Goal: Task Accomplishment & Management: Complete application form

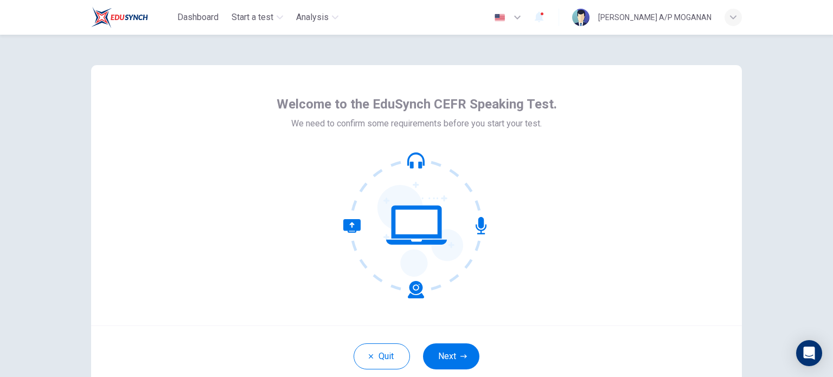
click at [510, 323] on div "Welcome to the EduSynch CEFR Speaking Test. We need to confirm some requirement…" at bounding box center [416, 195] width 651 height 260
click at [446, 359] on button "Next" at bounding box center [451, 356] width 56 height 26
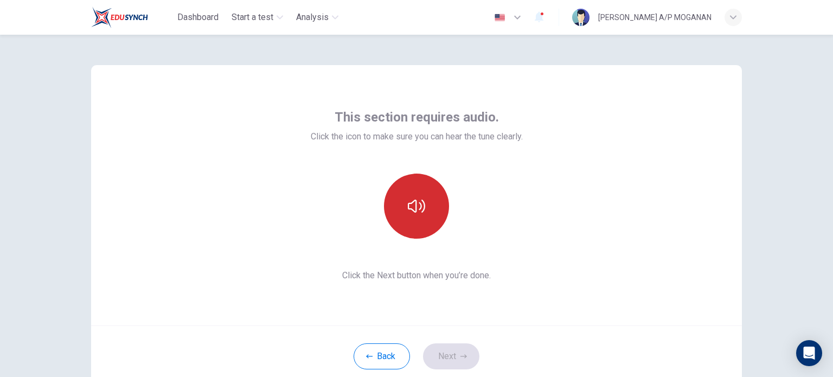
click at [417, 188] on button "button" at bounding box center [416, 206] width 65 height 65
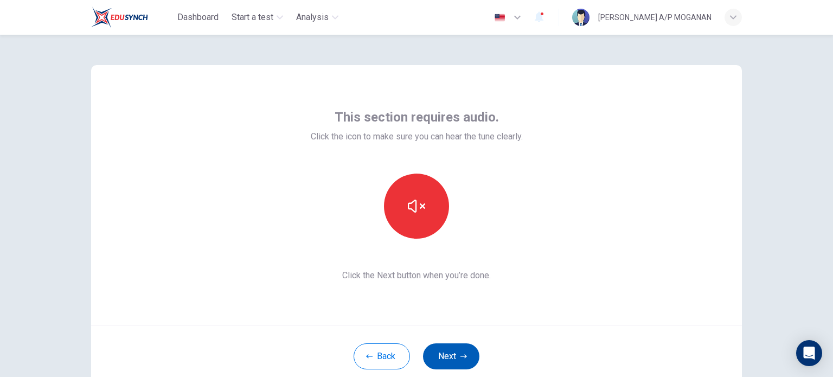
click at [456, 359] on button "Next" at bounding box center [451, 356] width 56 height 26
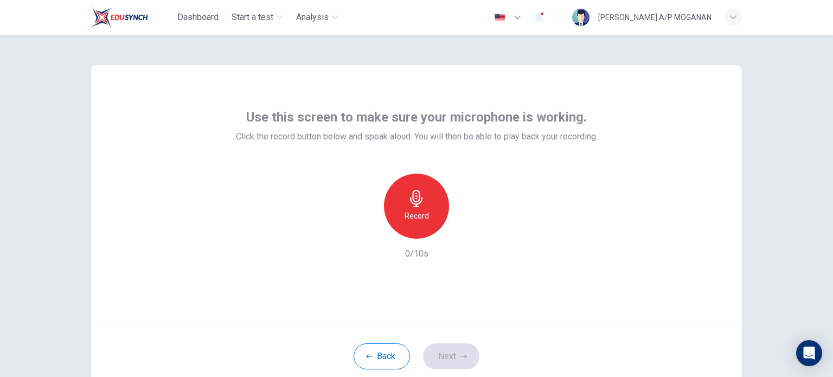
click at [405, 213] on h6 "Record" at bounding box center [417, 215] width 24 height 13
click at [404, 213] on div "Stop" at bounding box center [416, 206] width 65 height 65
click at [466, 226] on icon "button" at bounding box center [466, 230] width 11 height 11
click at [446, 351] on button "Next" at bounding box center [451, 356] width 56 height 26
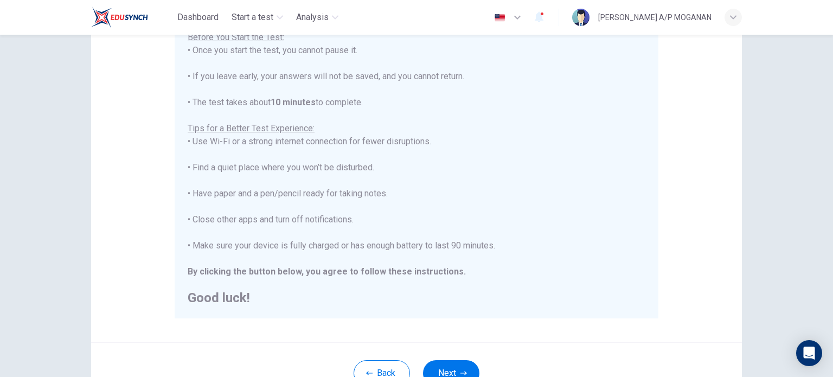
scroll to position [226, 0]
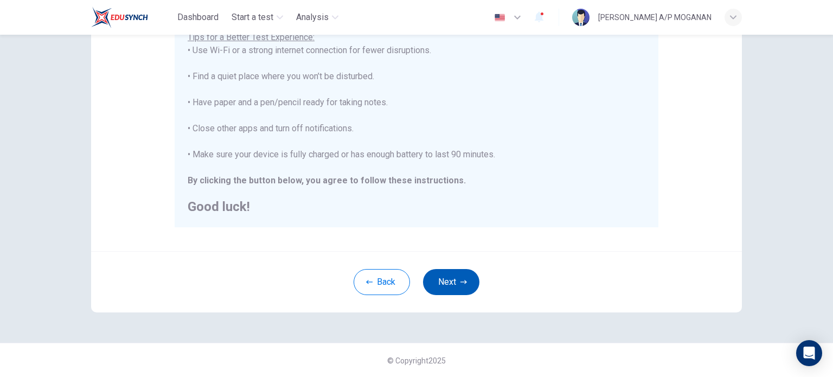
click at [446, 279] on button "Next" at bounding box center [451, 282] width 56 height 26
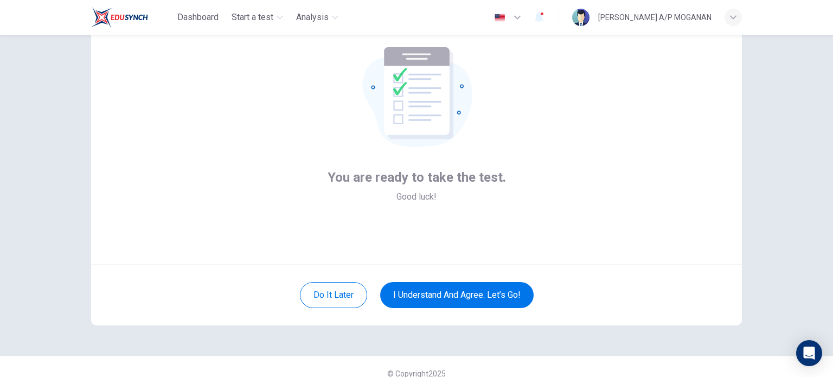
scroll to position [61, 0]
click at [464, 291] on button "I understand and agree. Let’s go!" at bounding box center [456, 296] width 153 height 26
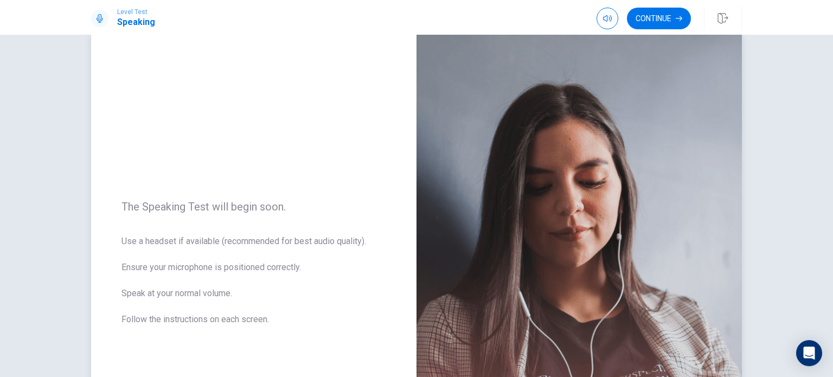
scroll to position [23, 0]
click at [658, 17] on button "Continue" at bounding box center [659, 19] width 64 height 22
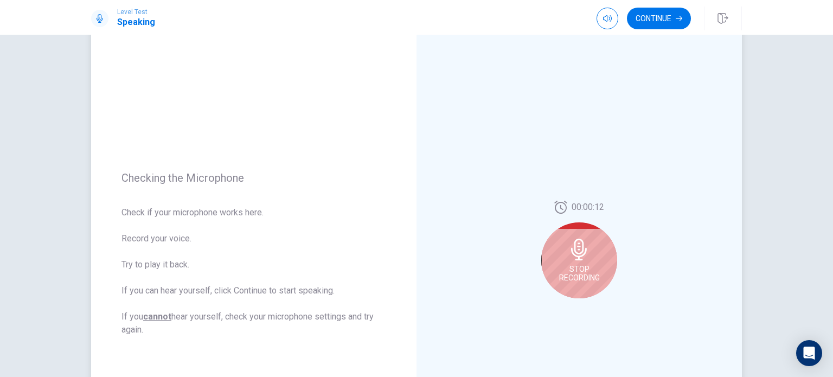
scroll to position [39, 0]
click at [578, 271] on span "Stop Recording" at bounding box center [579, 273] width 41 height 17
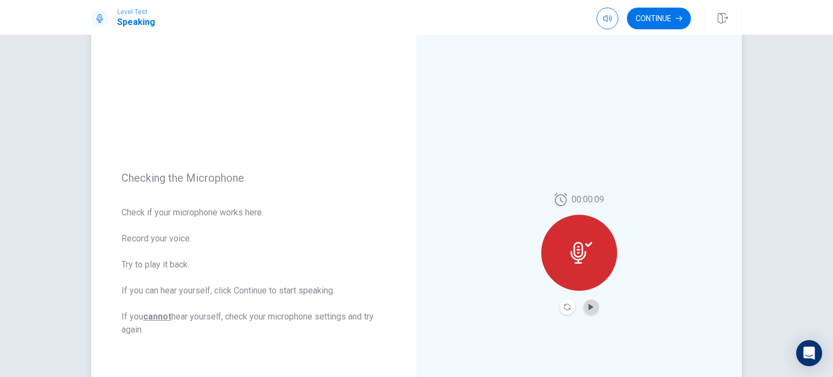
click at [588, 301] on button "Play Audio" at bounding box center [591, 306] width 15 height 15
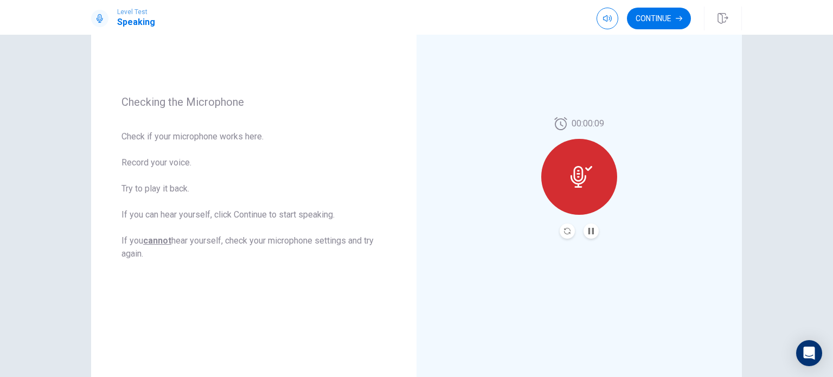
scroll to position [115, 0]
click at [647, 21] on button "Continue" at bounding box center [659, 19] width 64 height 22
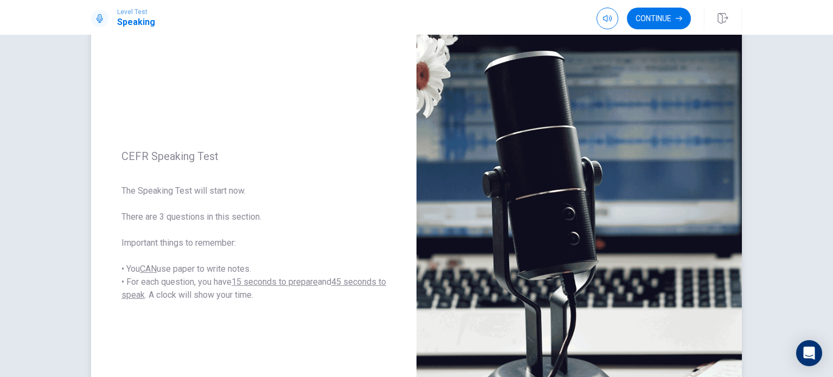
scroll to position [60, 0]
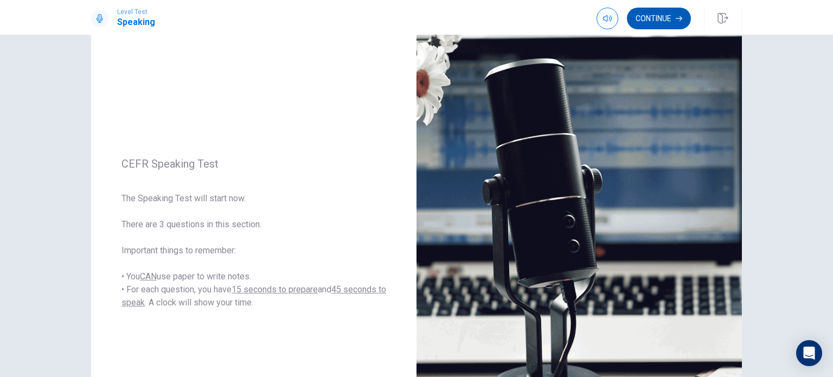
click at [666, 17] on button "Continue" at bounding box center [659, 19] width 64 height 22
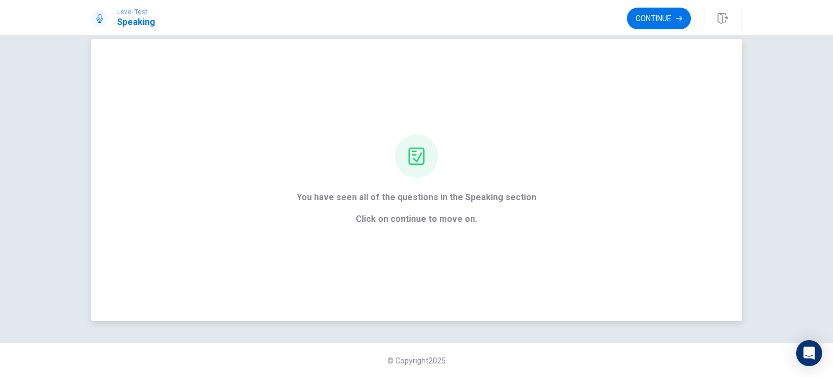
scroll to position [0, 0]
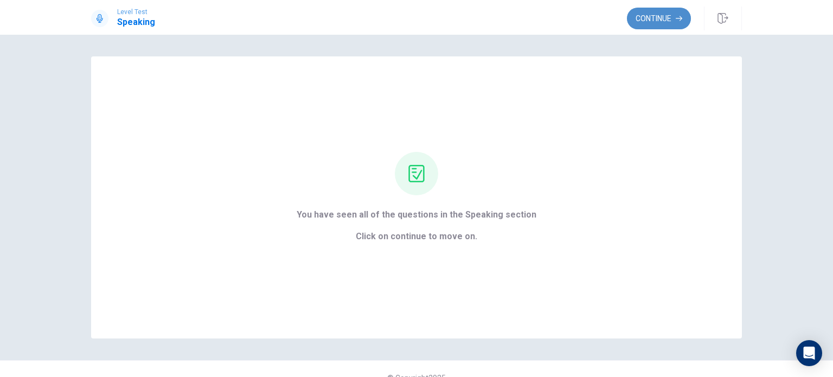
click at [649, 12] on button "Continue" at bounding box center [659, 19] width 64 height 22
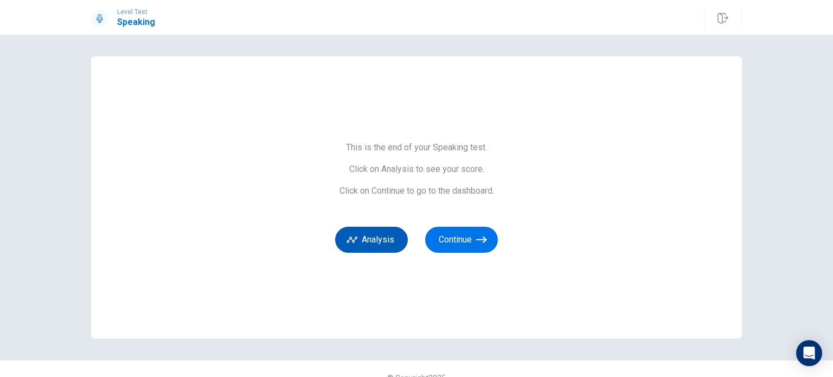
click at [367, 234] on button "Analysis" at bounding box center [371, 240] width 73 height 26
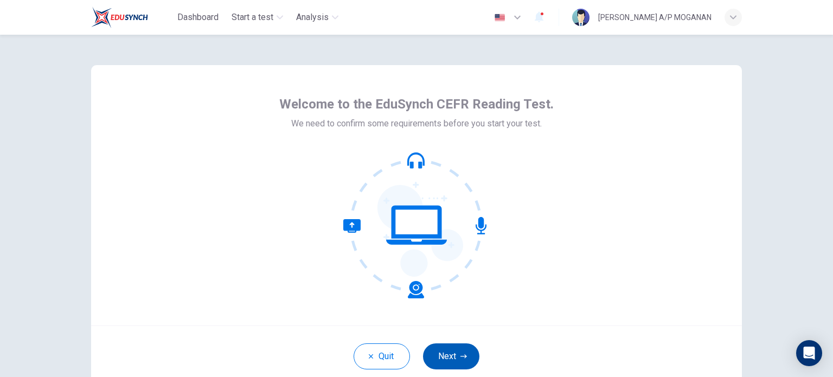
click at [451, 354] on button "Next" at bounding box center [451, 356] width 56 height 26
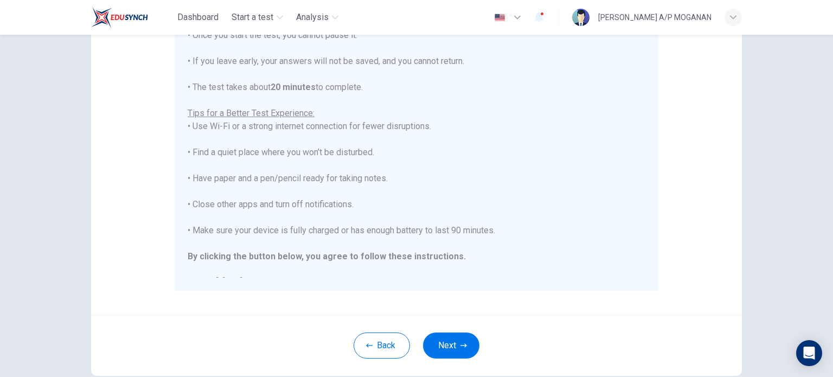
scroll to position [12, 0]
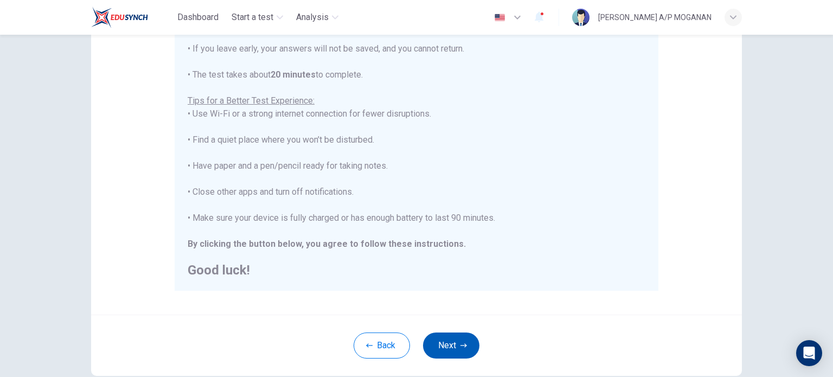
click at [464, 338] on button "Next" at bounding box center [451, 345] width 56 height 26
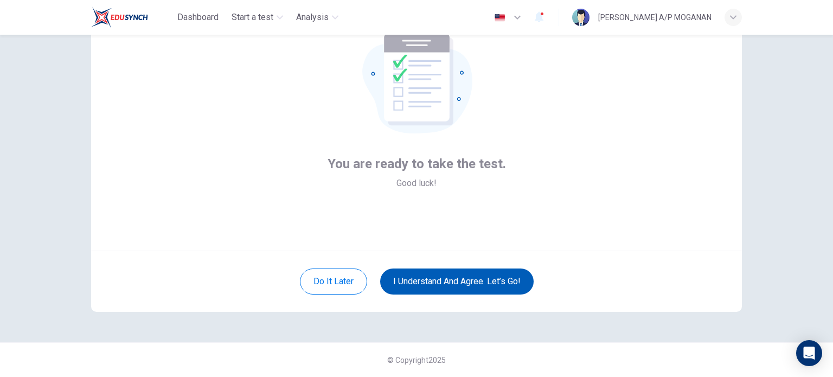
scroll to position [74, 0]
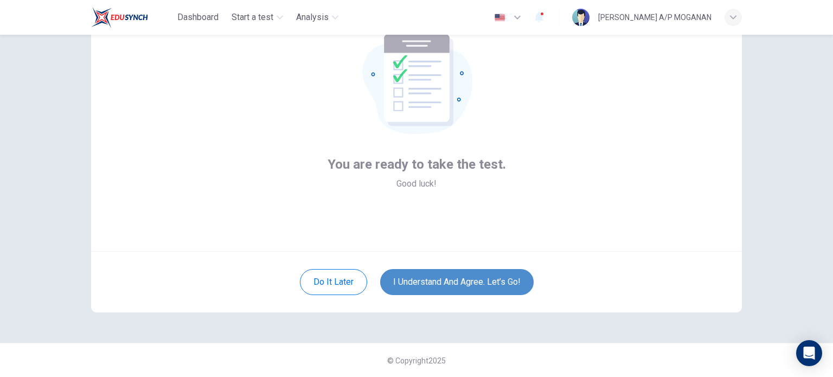
click at [474, 283] on button "I understand and agree. Let’s go!" at bounding box center [456, 282] width 153 height 26
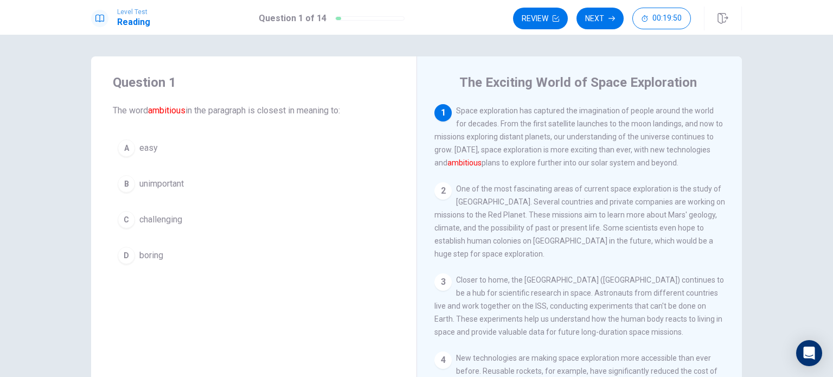
click at [174, 219] on span "challenging" at bounding box center [160, 219] width 43 height 13
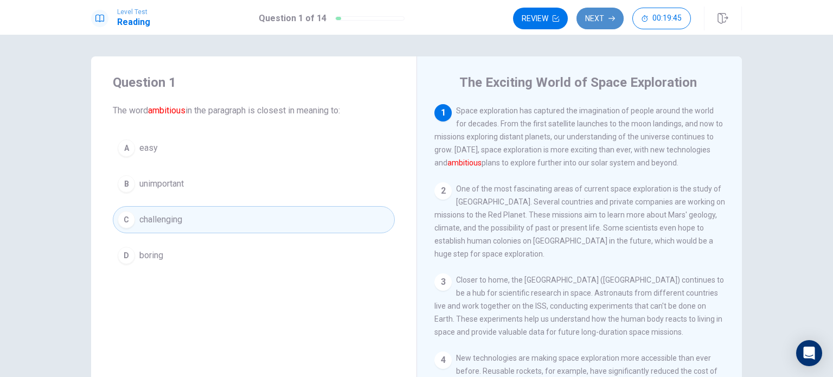
click at [599, 18] on button "Next" at bounding box center [600, 19] width 47 height 22
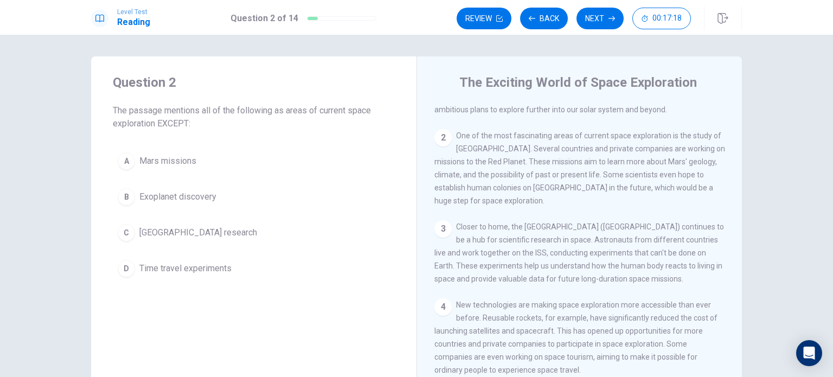
scroll to position [60, 0]
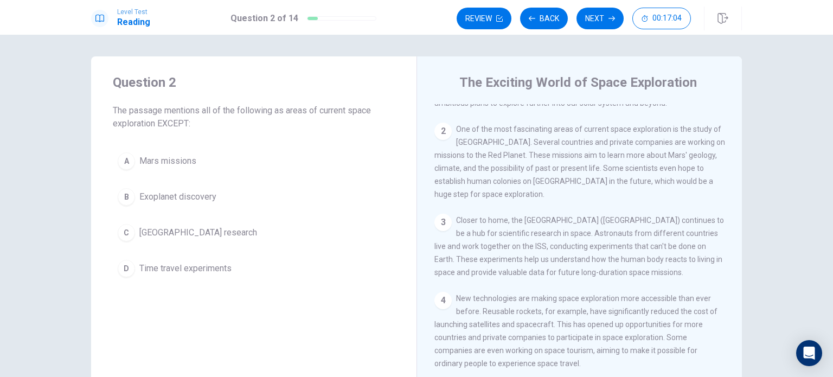
click at [203, 188] on button "B Exoplanet discovery" at bounding box center [254, 196] width 282 height 27
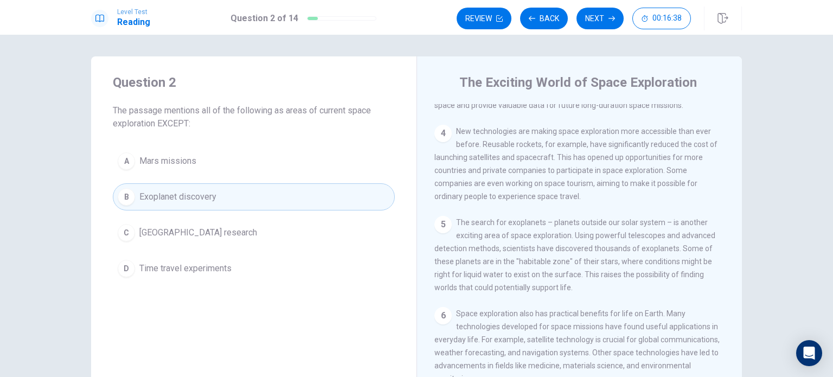
scroll to position [227, 0]
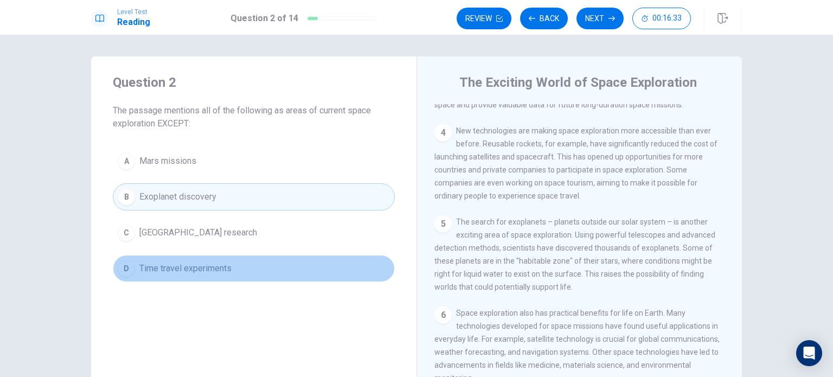
click at [174, 270] on span "Time travel experiments" at bounding box center [185, 268] width 92 height 13
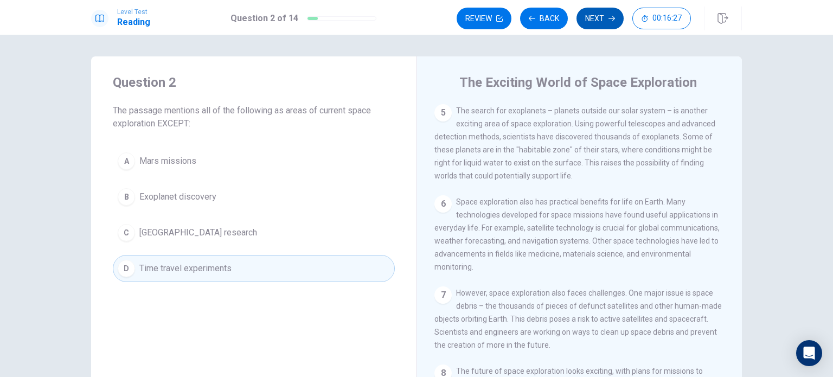
click at [594, 21] on button "Next" at bounding box center [600, 19] width 47 height 22
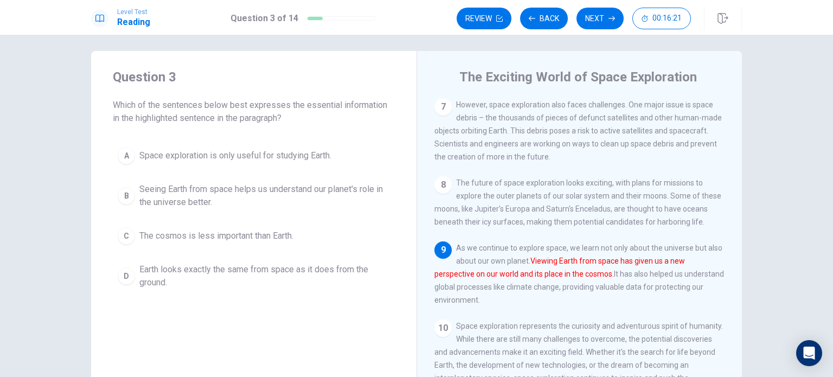
scroll to position [6, 0]
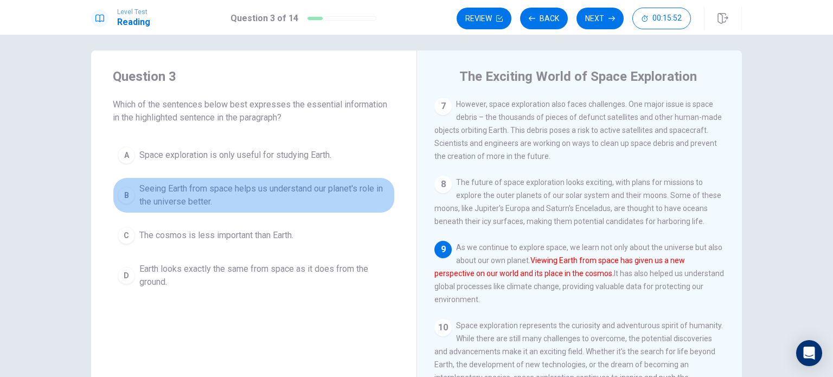
click at [242, 194] on span "Seeing Earth from space helps us understand our planet's role in the universe b…" at bounding box center [264, 195] width 251 height 26
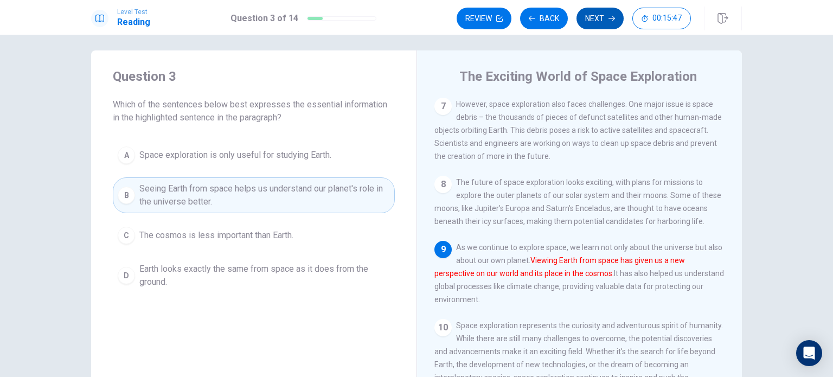
click at [597, 21] on button "Next" at bounding box center [600, 19] width 47 height 22
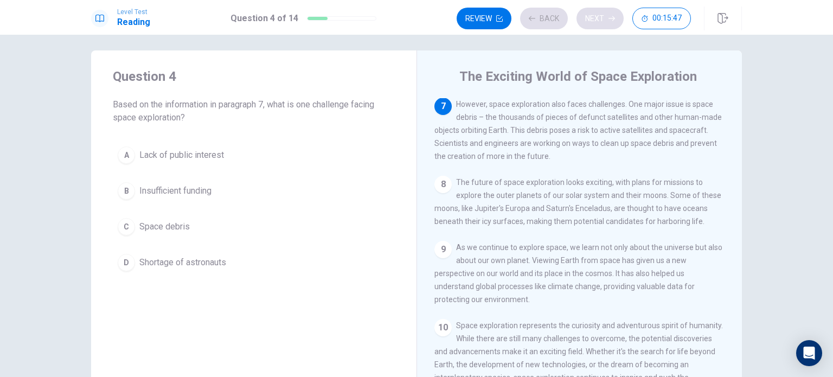
scroll to position [522, 0]
click at [120, 230] on div "C" at bounding box center [126, 226] width 17 height 17
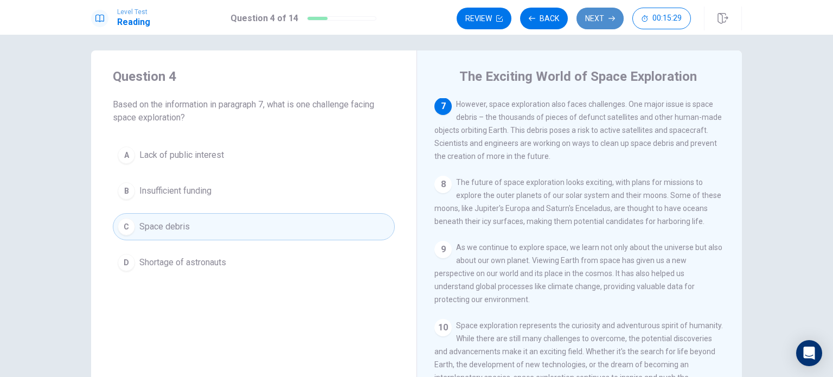
click at [592, 17] on button "Next" at bounding box center [600, 19] width 47 height 22
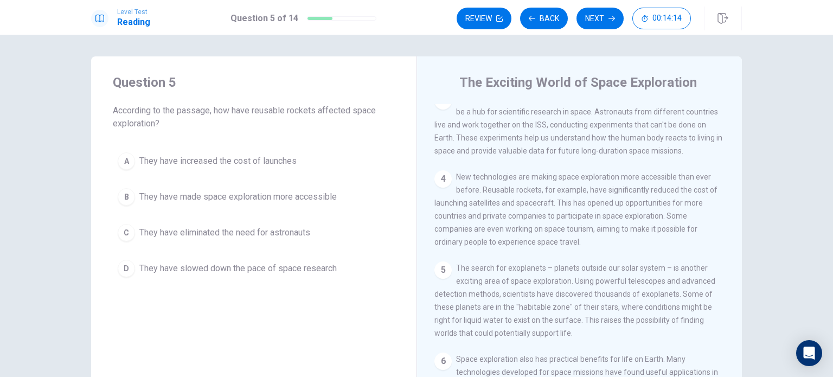
scroll to position [182, 0]
click at [325, 199] on span "They have made space exploration more accessible" at bounding box center [237, 196] width 197 height 13
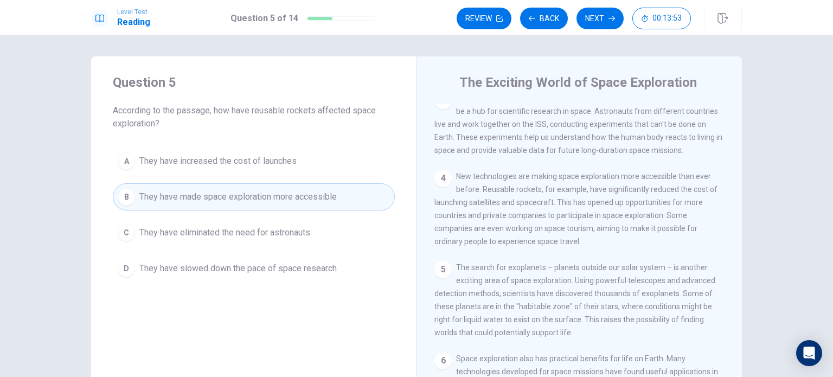
scroll to position [190, 0]
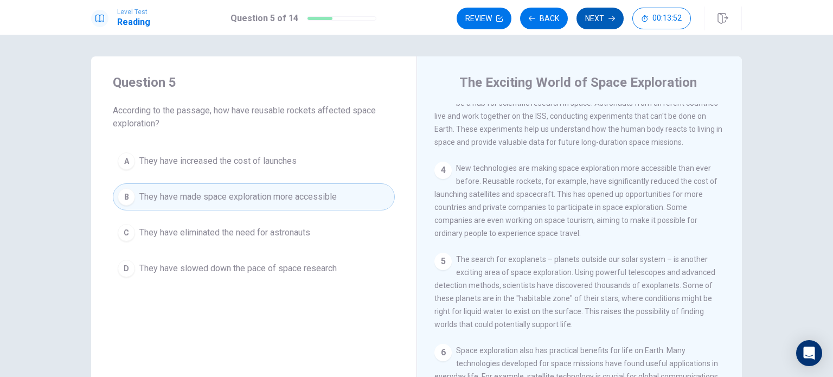
click at [590, 23] on button "Next" at bounding box center [600, 19] width 47 height 22
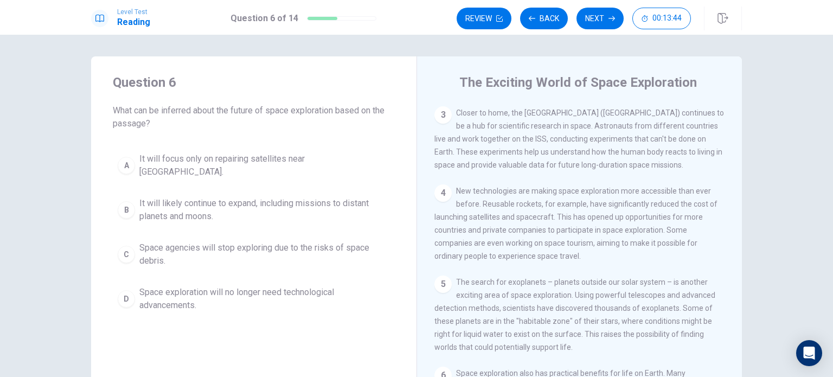
scroll to position [168, 0]
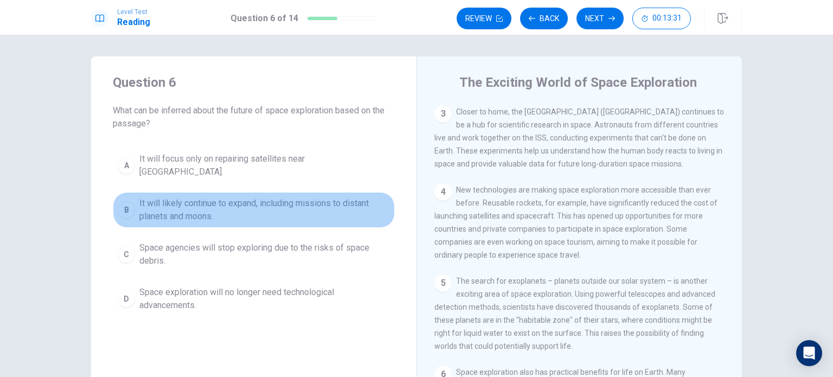
click at [279, 204] on span "It will likely continue to expand, including missions to distant planets and mo…" at bounding box center [264, 210] width 251 height 26
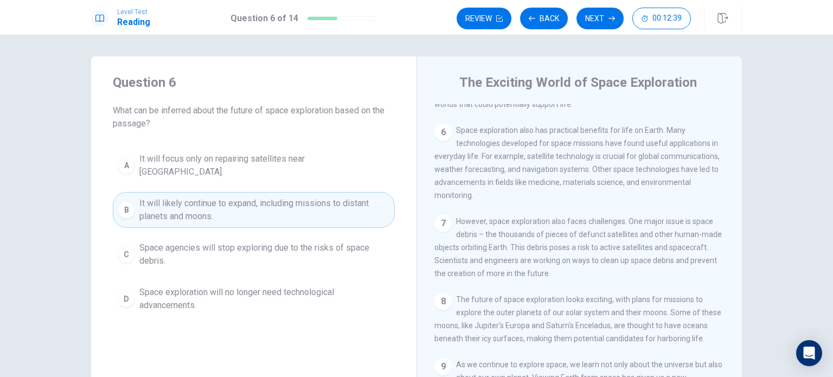
scroll to position [410, 0]
click at [592, 21] on button "Next" at bounding box center [600, 19] width 47 height 22
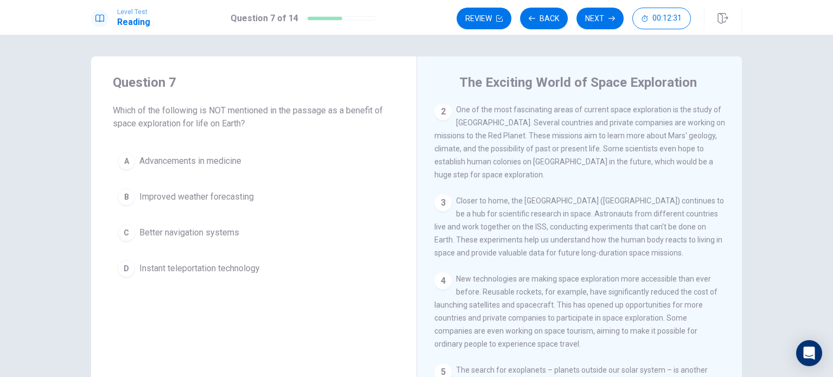
scroll to position [0, 0]
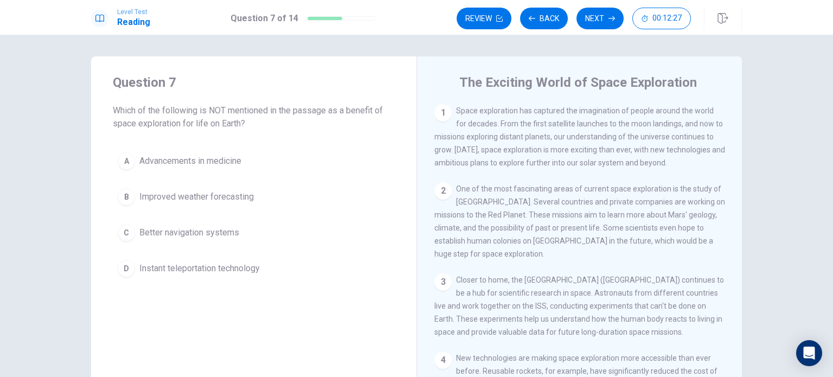
click at [264, 269] on button "D Instant teleportation technology" at bounding box center [254, 268] width 282 height 27
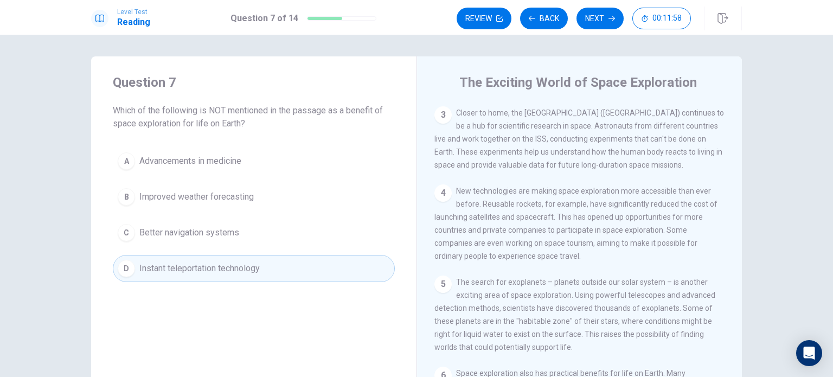
scroll to position [175, 0]
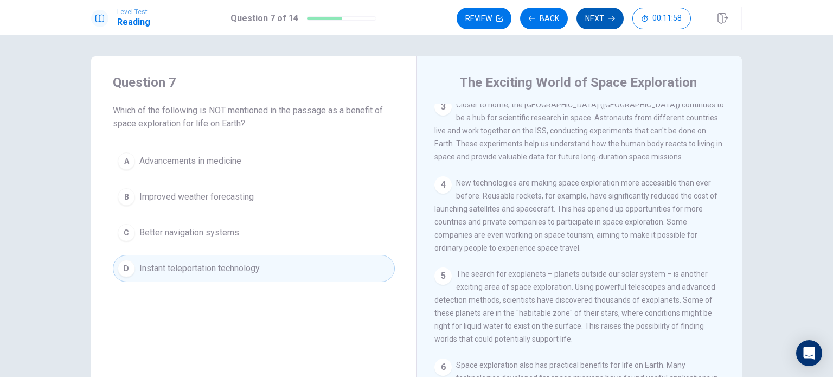
click at [594, 20] on button "Next" at bounding box center [600, 19] width 47 height 22
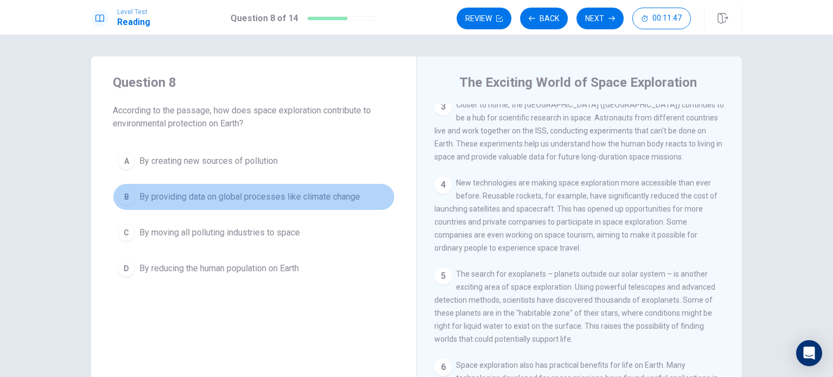
click at [314, 195] on span "By providing data on global processes like climate change" at bounding box center [249, 196] width 221 height 13
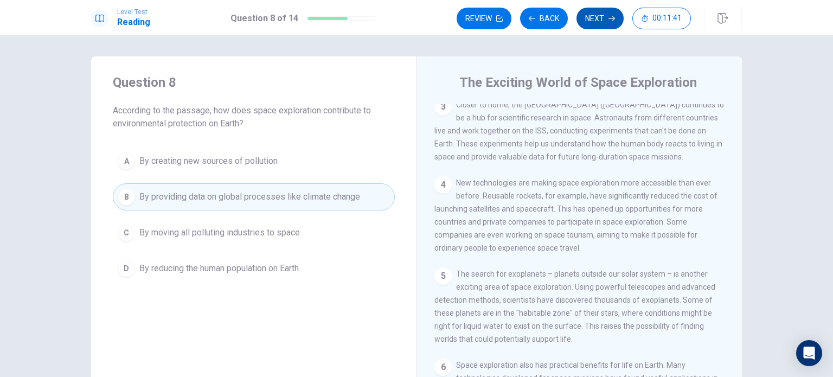
click at [592, 12] on button "Next" at bounding box center [600, 19] width 47 height 22
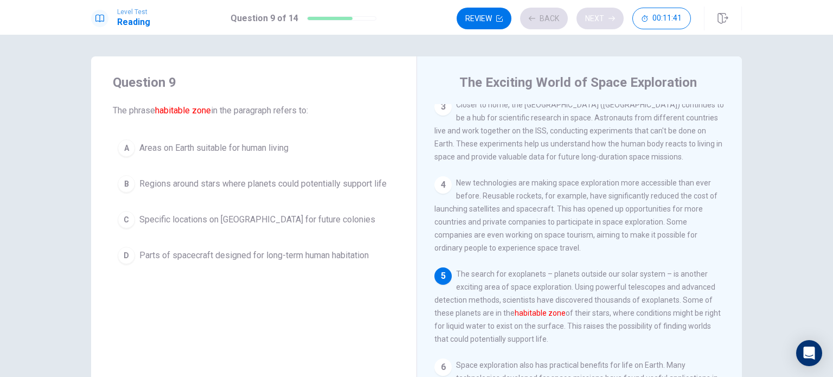
scroll to position [212, 0]
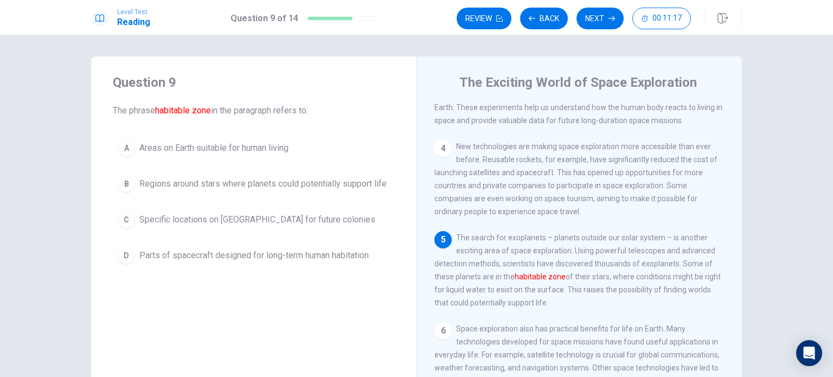
click at [337, 180] on span "Regions around stars where planets could potentially support life" at bounding box center [262, 183] width 247 height 13
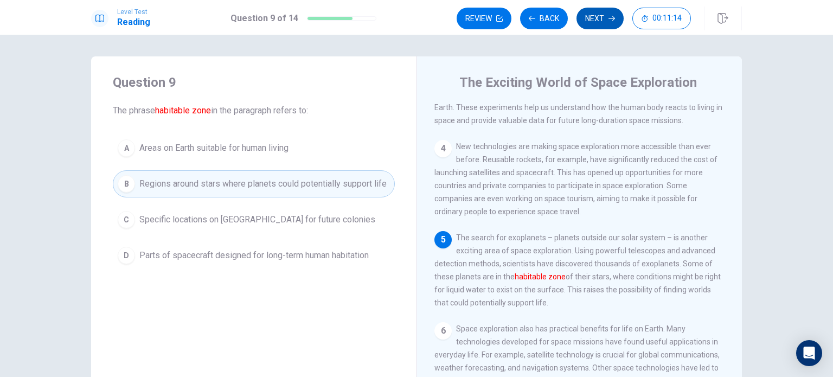
click at [594, 15] on button "Next" at bounding box center [600, 19] width 47 height 22
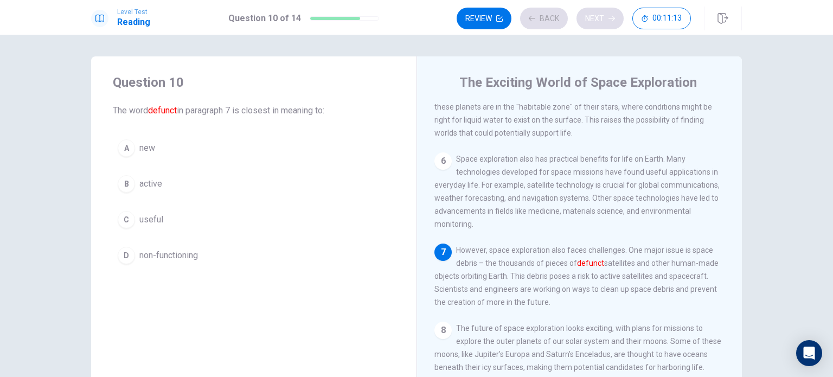
scroll to position [386, 0]
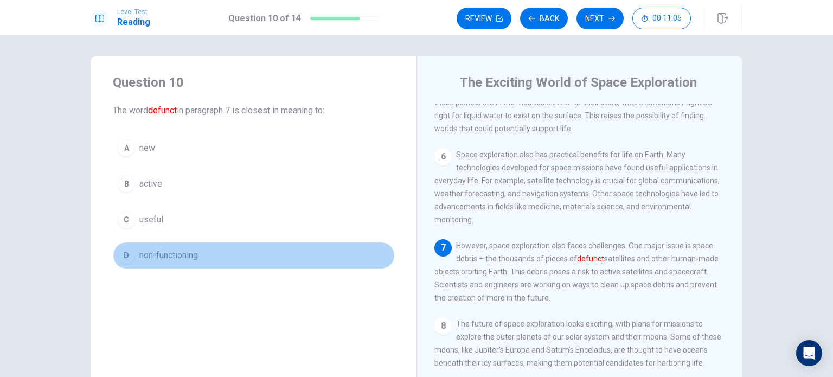
click at [241, 252] on button "D non-functioning" at bounding box center [254, 255] width 282 height 27
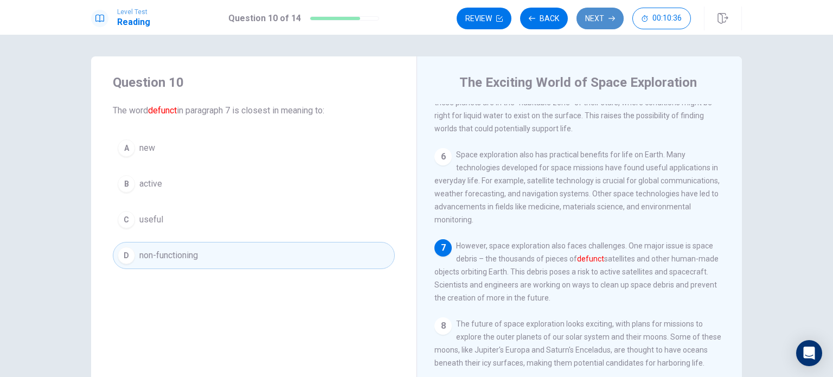
click at [599, 18] on button "Next" at bounding box center [600, 19] width 47 height 22
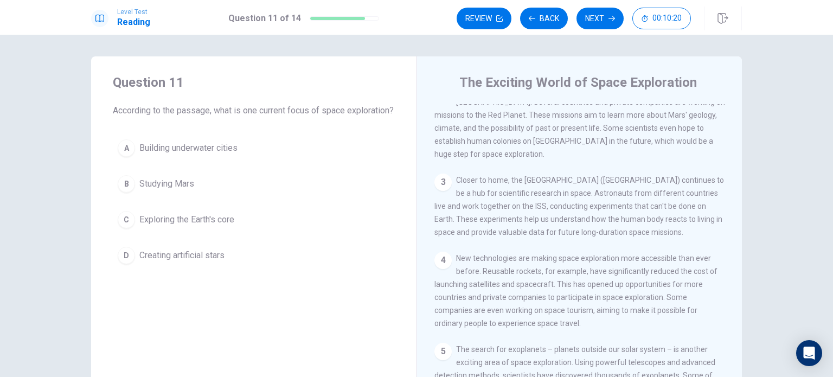
scroll to position [0, 0]
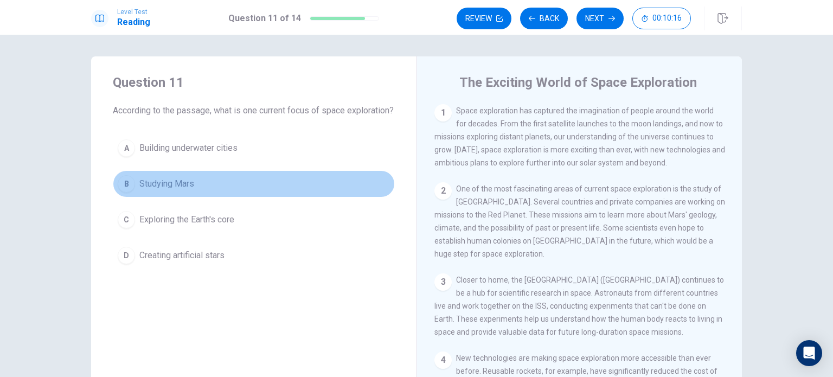
click at [280, 197] on button "B Studying Mars" at bounding box center [254, 183] width 282 height 27
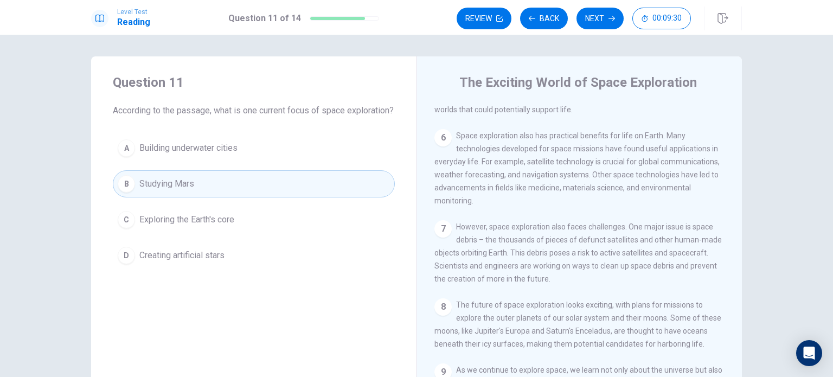
scroll to position [405, 0]
click at [594, 17] on button "Next" at bounding box center [600, 19] width 47 height 22
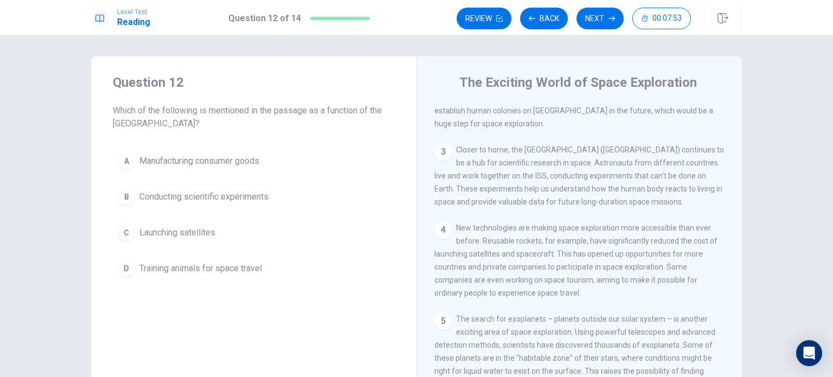
scroll to position [130, 0]
click at [243, 199] on span "Conducting scientific experiments" at bounding box center [203, 196] width 129 height 13
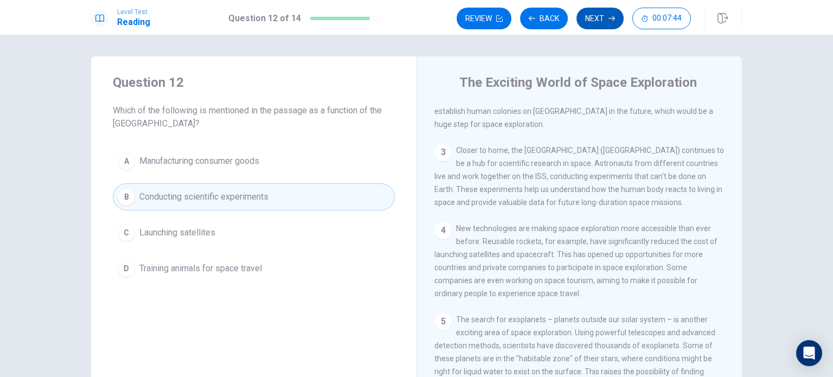
click at [601, 17] on button "Next" at bounding box center [600, 19] width 47 height 22
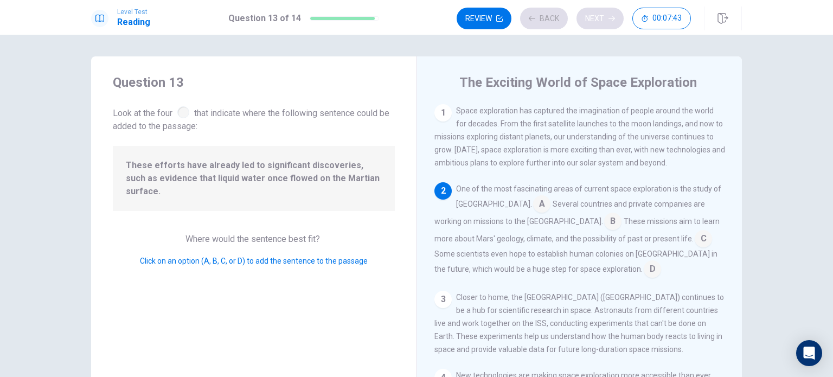
scroll to position [80, 0]
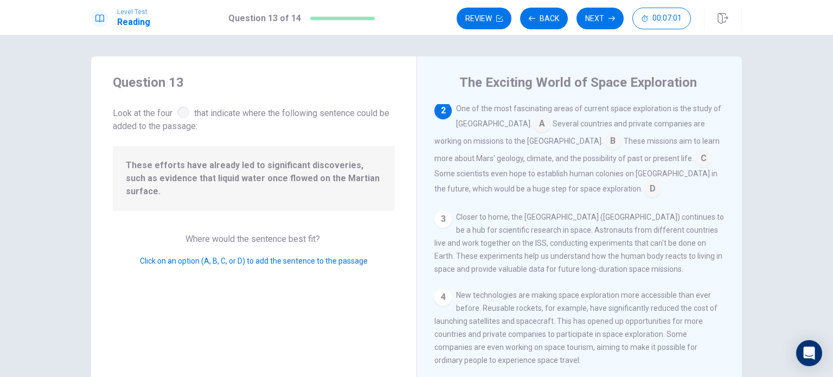
click at [644, 190] on input at bounding box center [652, 189] width 17 height 17
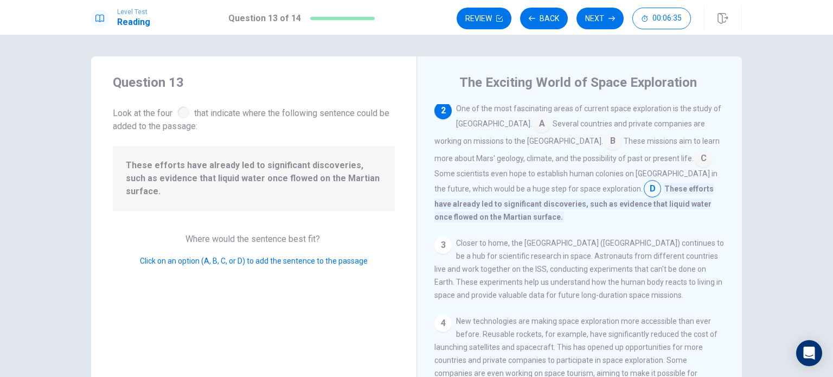
click at [533, 127] on input at bounding box center [541, 124] width 17 height 17
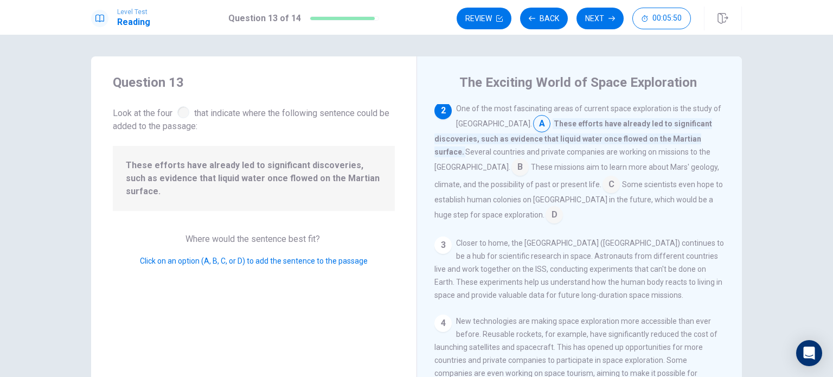
click at [603, 182] on input at bounding box center [611, 185] width 17 height 17
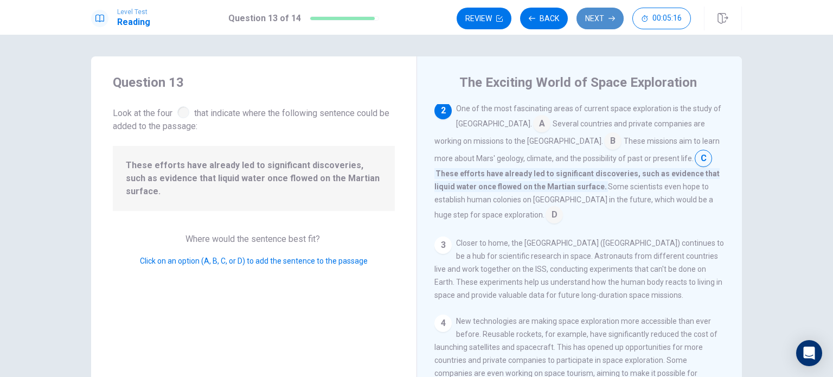
click at [605, 17] on button "Next" at bounding box center [600, 19] width 47 height 22
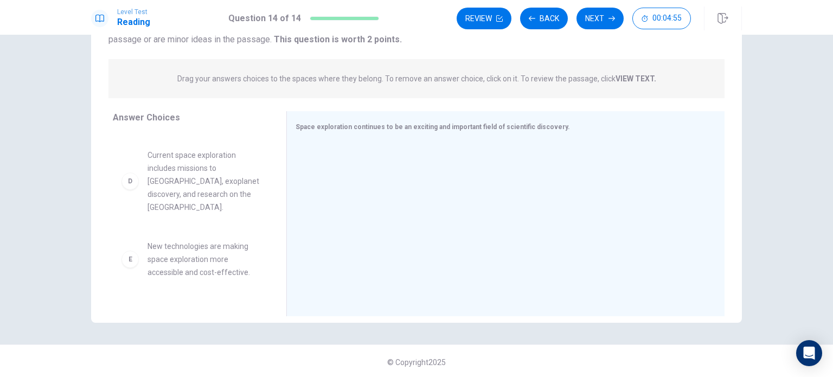
scroll to position [176, 0]
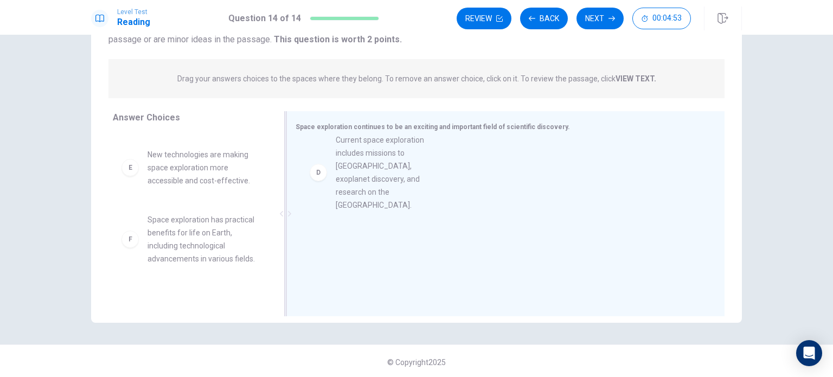
drag, startPoint x: 170, startPoint y: 184, endPoint x: 367, endPoint y: 157, distance: 198.7
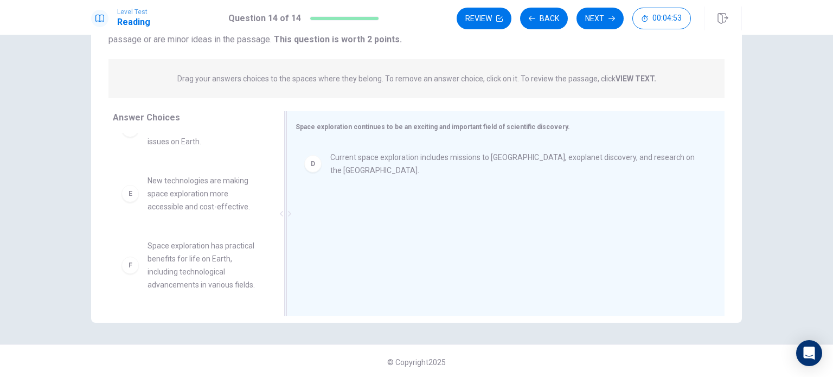
scroll to position [163, 0]
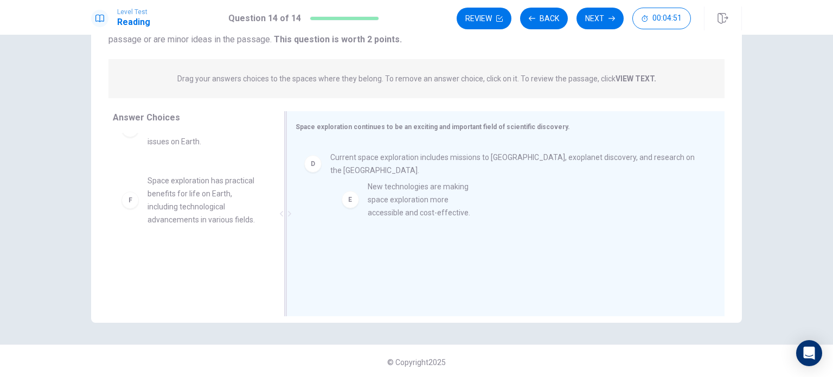
drag, startPoint x: 195, startPoint y: 199, endPoint x: 425, endPoint y: 206, distance: 230.1
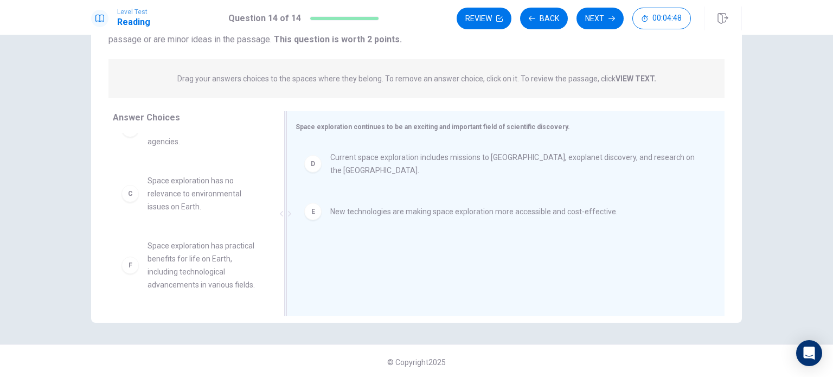
scroll to position [2, 0]
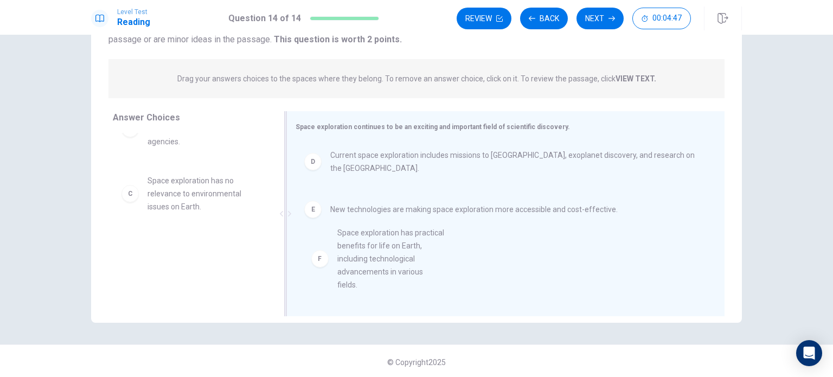
drag, startPoint x: 191, startPoint y: 274, endPoint x: 404, endPoint y: 261, distance: 213.0
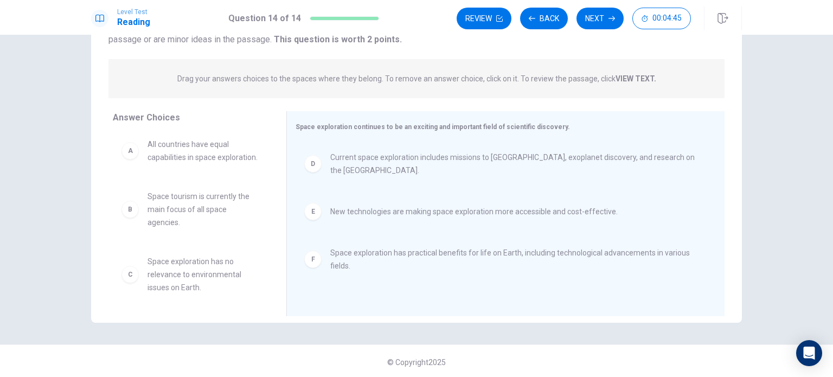
scroll to position [0, 0]
click at [599, 16] on button "Next" at bounding box center [600, 19] width 47 height 22
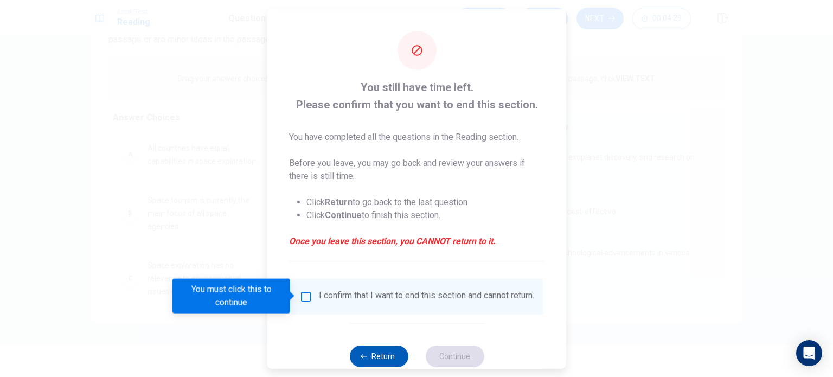
click at [391, 362] on button "Return" at bounding box center [378, 356] width 59 height 22
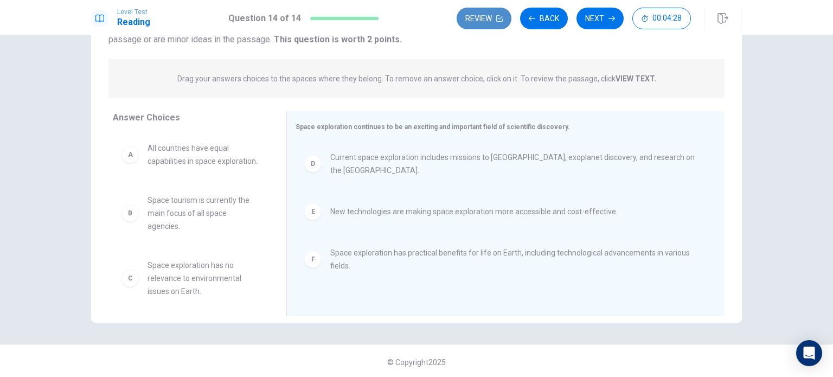
click at [482, 19] on button "Review" at bounding box center [484, 19] width 55 height 22
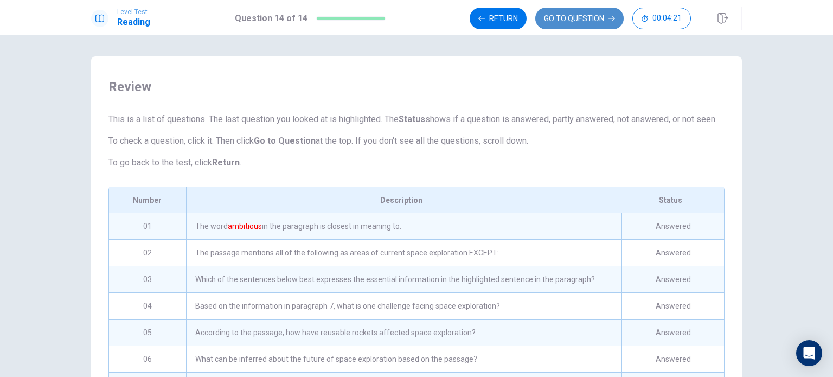
click at [562, 16] on button "GO TO QUESTION" at bounding box center [579, 19] width 88 height 22
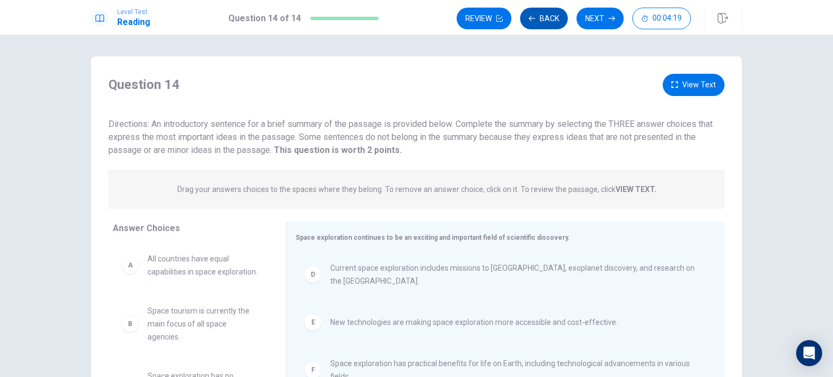
click at [541, 15] on button "Back" at bounding box center [544, 19] width 48 height 22
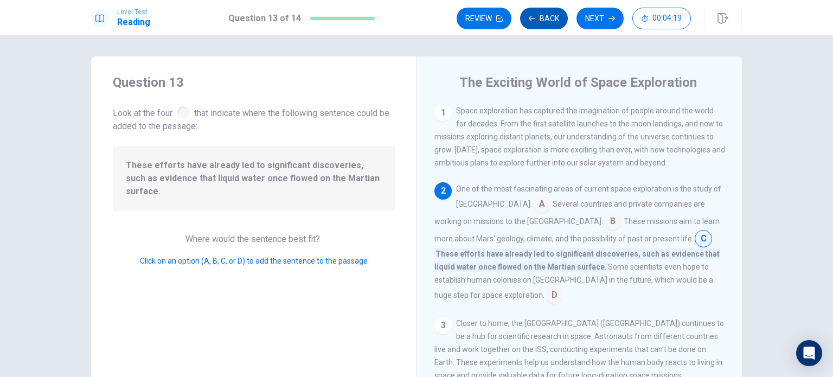
scroll to position [80, 0]
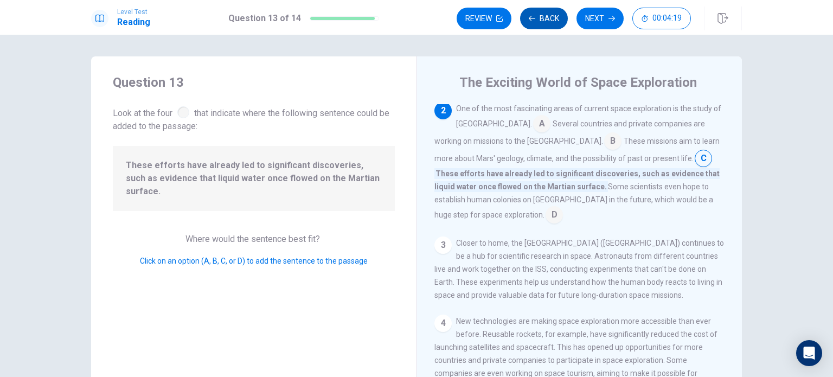
click at [541, 15] on button "Back" at bounding box center [544, 19] width 48 height 22
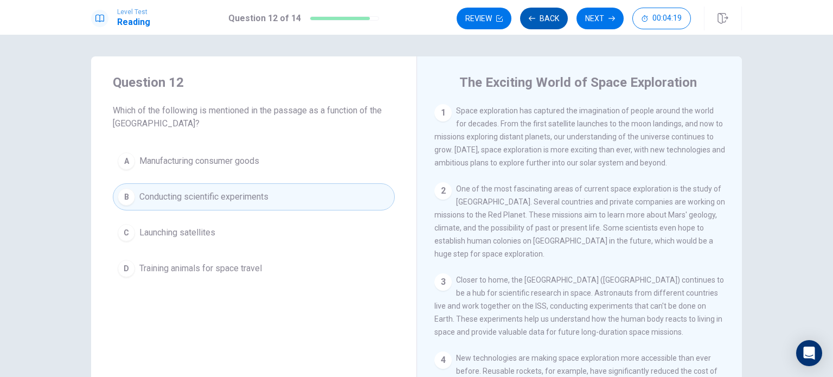
click at [541, 15] on button "Back" at bounding box center [544, 19] width 48 height 22
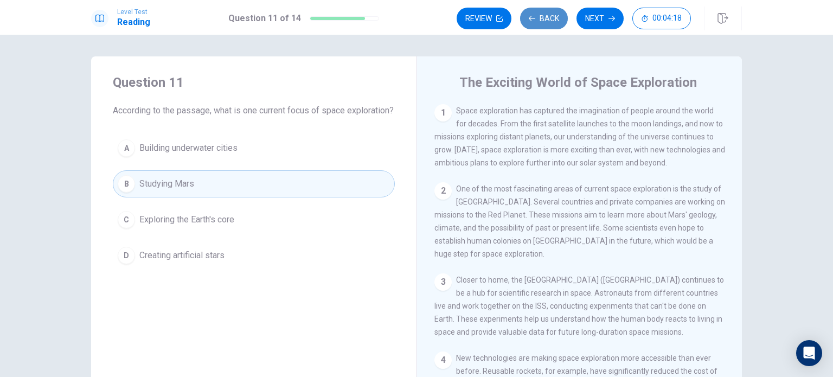
click at [541, 15] on button "Back" at bounding box center [544, 19] width 48 height 22
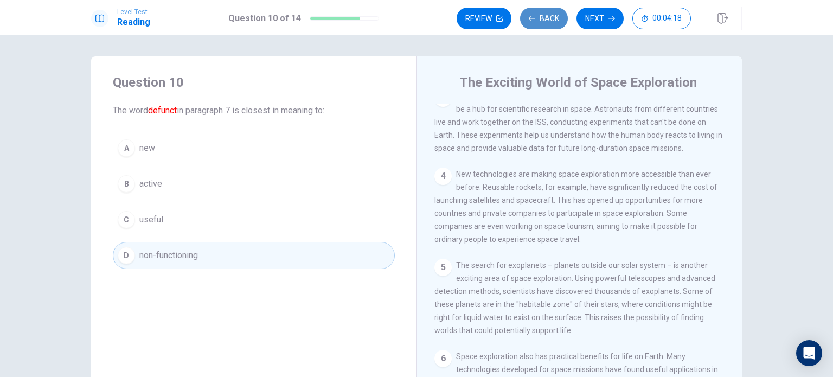
click at [541, 15] on button "Back" at bounding box center [544, 19] width 48 height 22
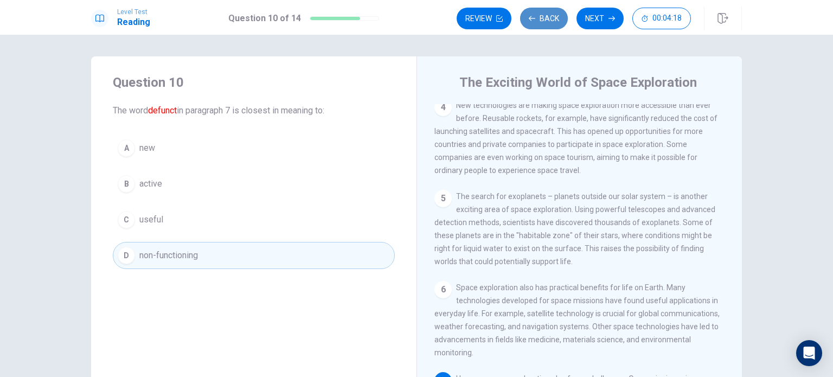
click at [541, 15] on button "Back" at bounding box center [544, 19] width 48 height 22
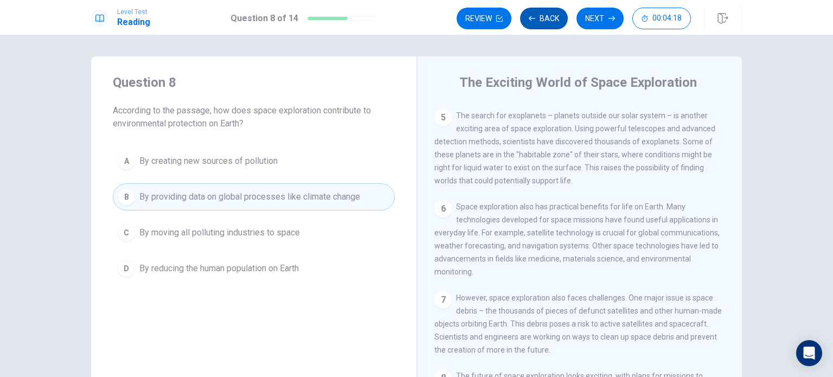
click at [541, 15] on button "Back" at bounding box center [544, 19] width 48 height 22
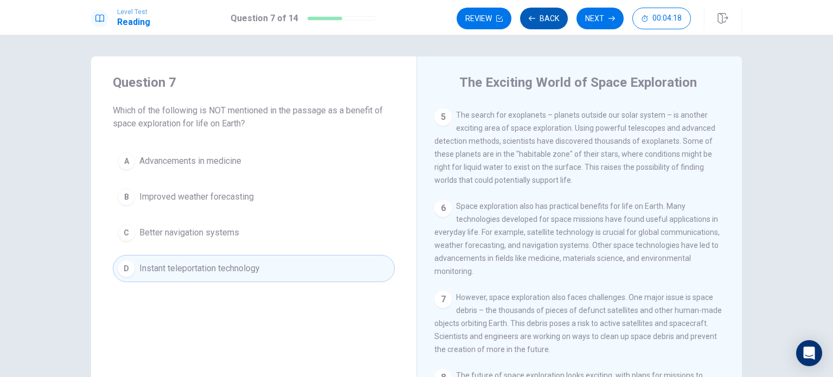
click at [541, 15] on button "Back" at bounding box center [544, 19] width 48 height 22
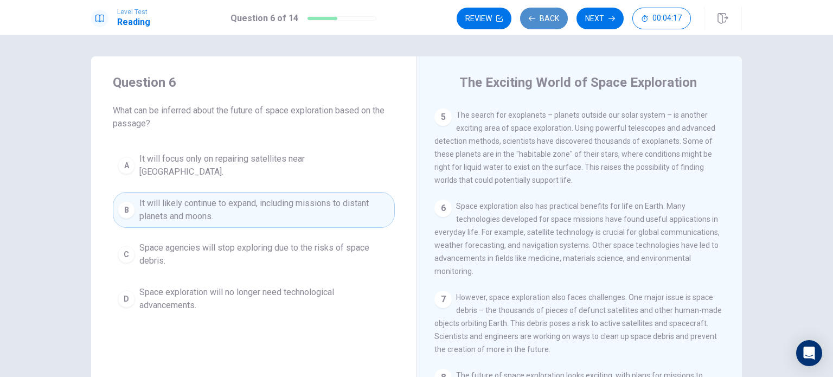
click at [541, 15] on button "Back" at bounding box center [544, 19] width 48 height 22
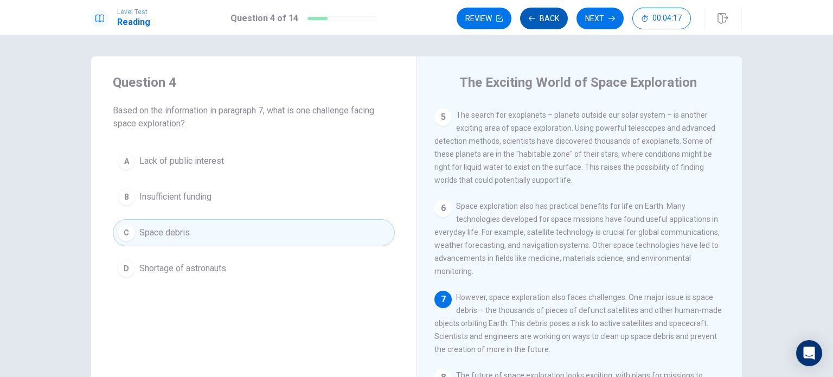
click at [541, 15] on button "Back" at bounding box center [544, 19] width 48 height 22
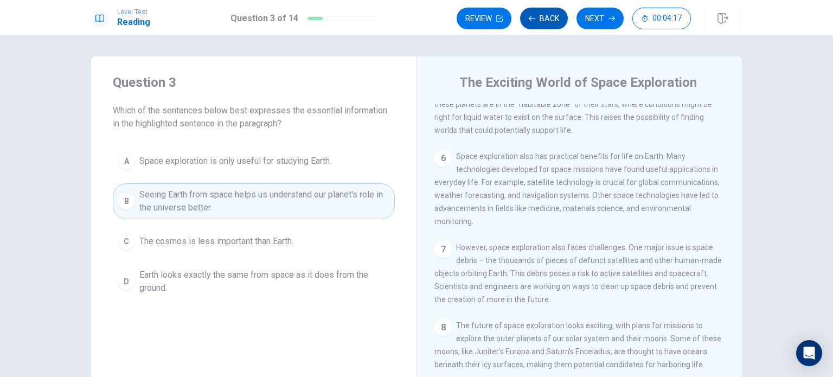
click at [541, 15] on button "Back" at bounding box center [544, 19] width 48 height 22
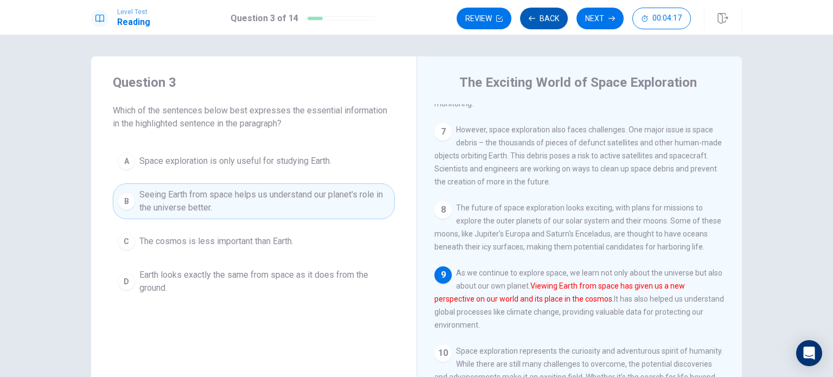
click at [541, 15] on button "Back" at bounding box center [544, 19] width 48 height 22
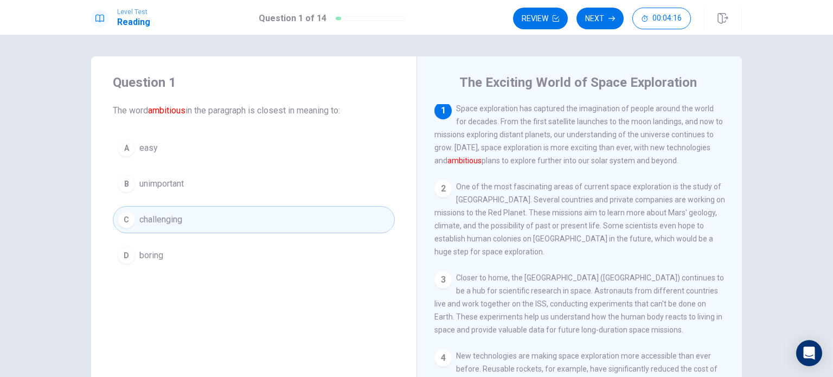
scroll to position [0, 0]
click at [590, 15] on button "Next" at bounding box center [600, 19] width 47 height 22
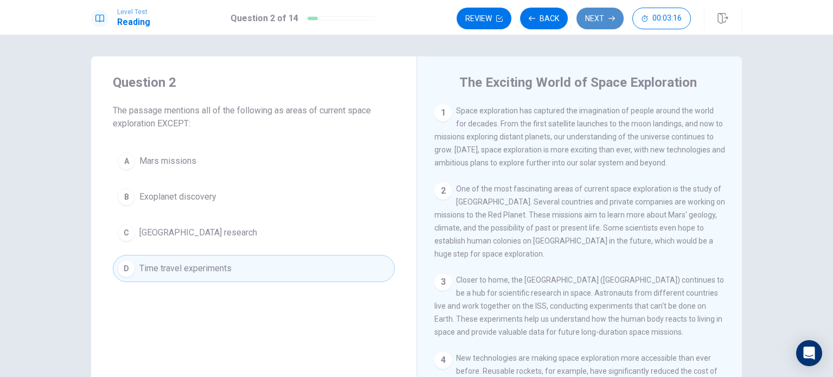
click at [605, 18] on button "Next" at bounding box center [600, 19] width 47 height 22
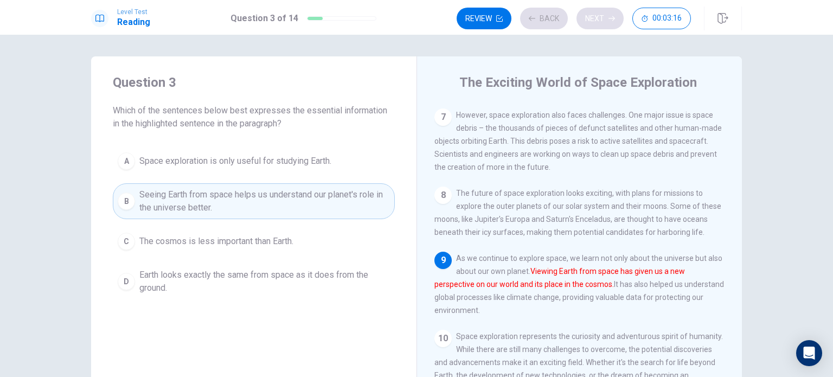
scroll to position [531, 0]
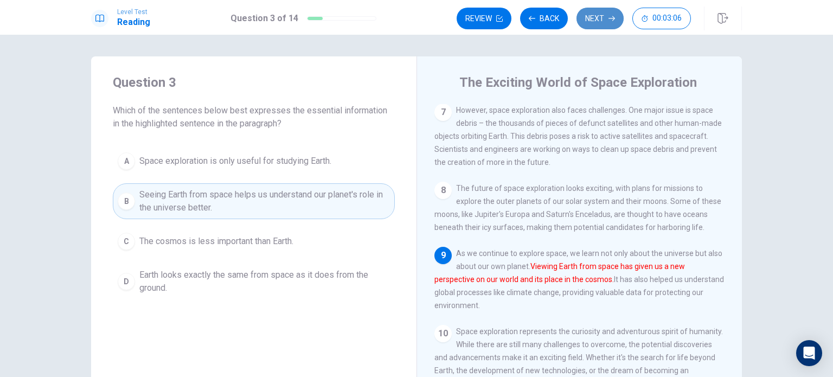
click at [601, 17] on button "Next" at bounding box center [600, 19] width 47 height 22
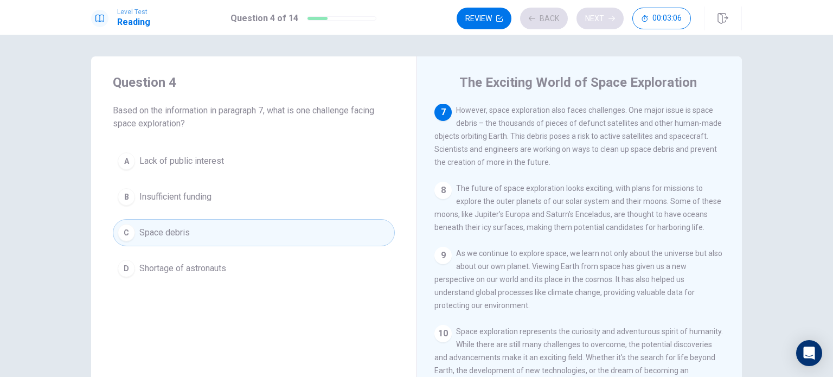
scroll to position [522, 0]
click at [602, 21] on button "Next" at bounding box center [600, 19] width 47 height 22
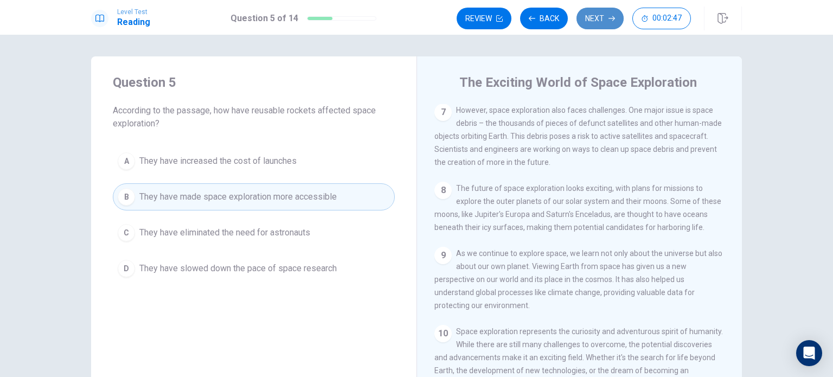
click at [593, 17] on button "Next" at bounding box center [600, 19] width 47 height 22
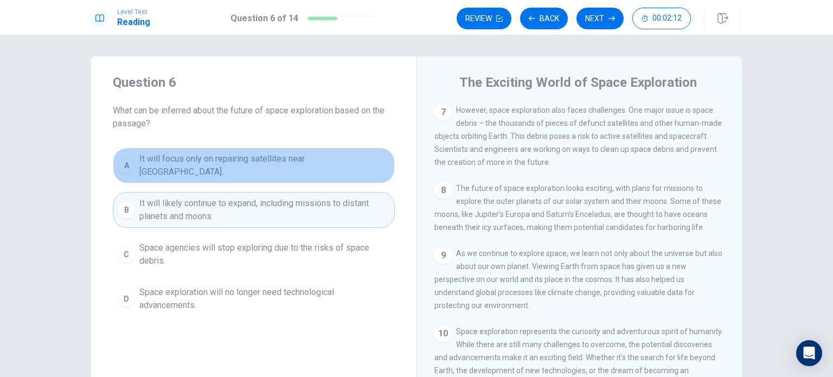
click at [274, 153] on button "A It will focus only on repairing satellites near [GEOGRAPHIC_DATA]." at bounding box center [254, 166] width 282 height 36
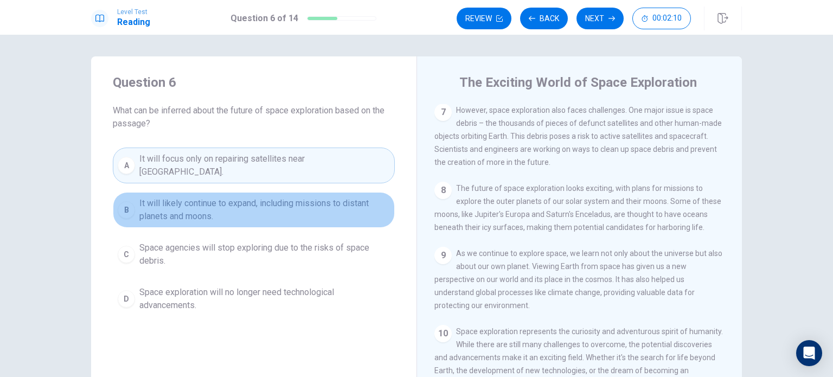
click at [250, 212] on span "It will likely continue to expand, including missions to distant planets and mo…" at bounding box center [264, 210] width 251 height 26
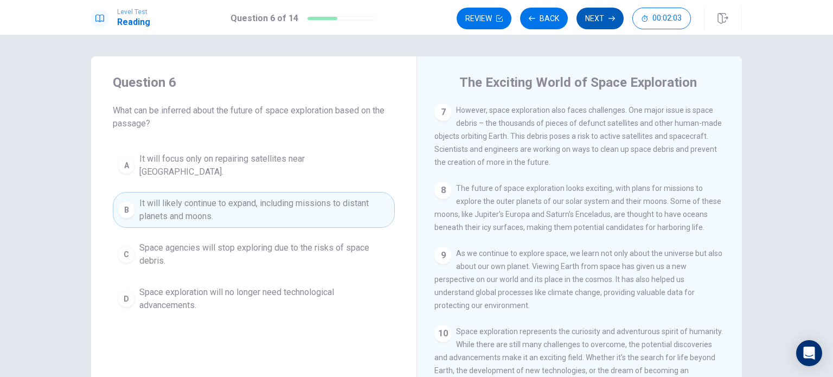
click at [598, 16] on button "Next" at bounding box center [600, 19] width 47 height 22
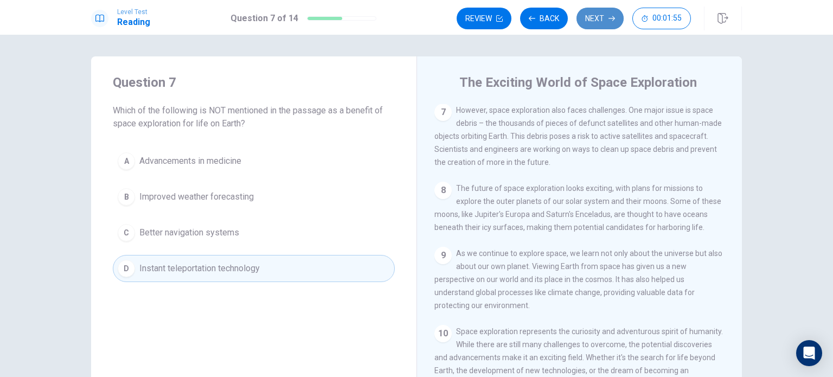
click at [605, 20] on button "Next" at bounding box center [600, 19] width 47 height 22
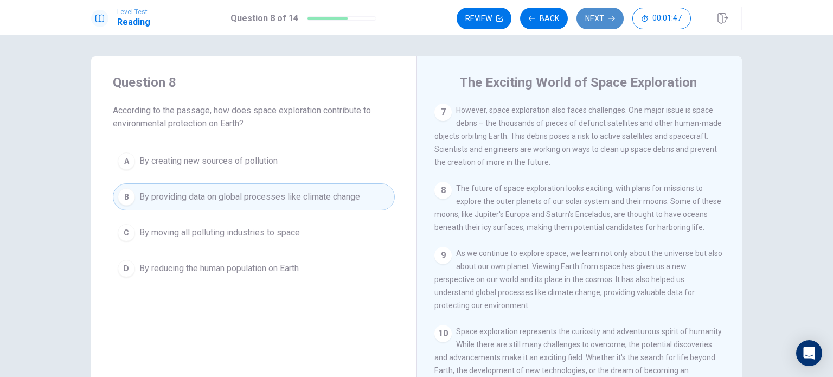
click at [605, 12] on button "Next" at bounding box center [600, 19] width 47 height 22
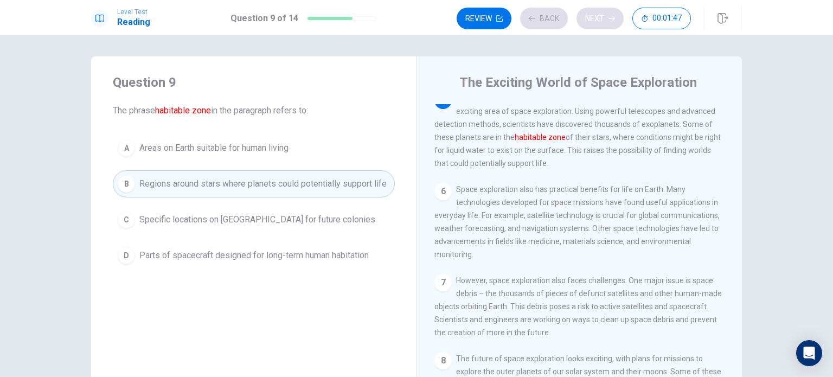
scroll to position [334, 0]
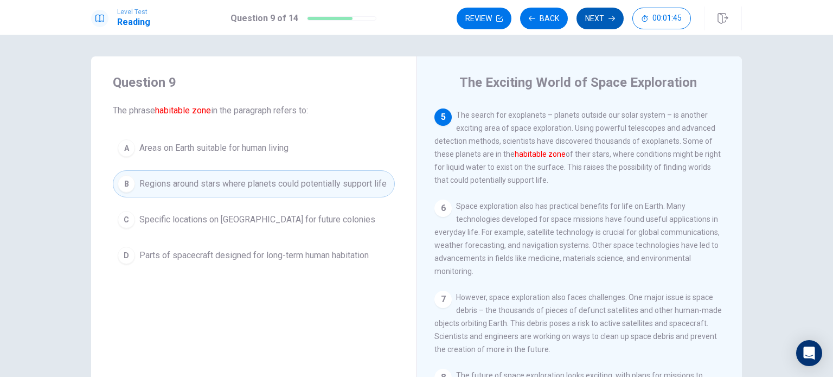
click at [605, 14] on button "Next" at bounding box center [600, 19] width 47 height 22
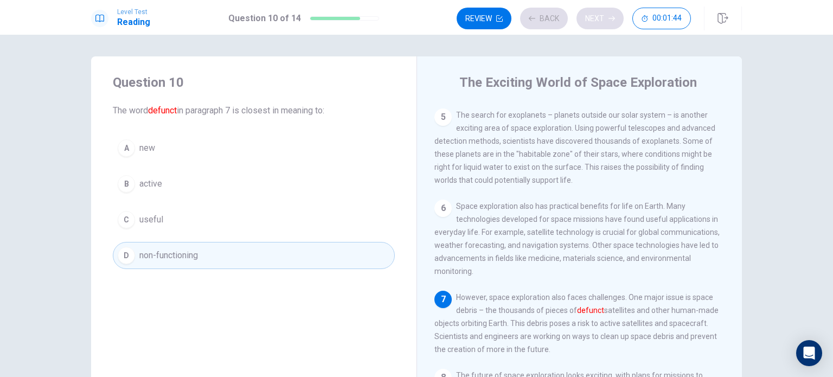
scroll to position [386, 0]
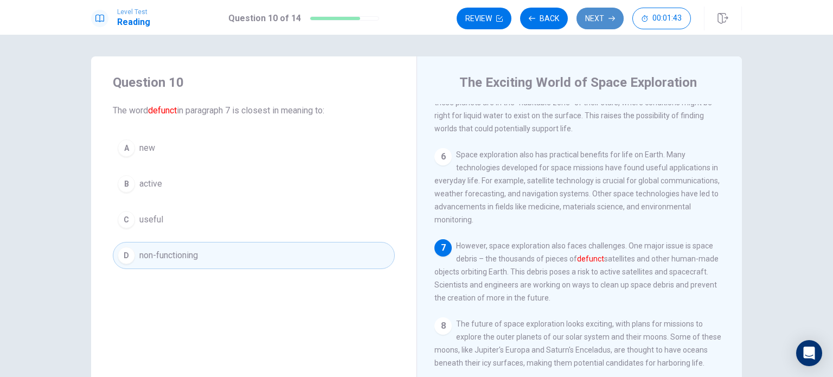
click at [605, 11] on button "Next" at bounding box center [600, 19] width 47 height 22
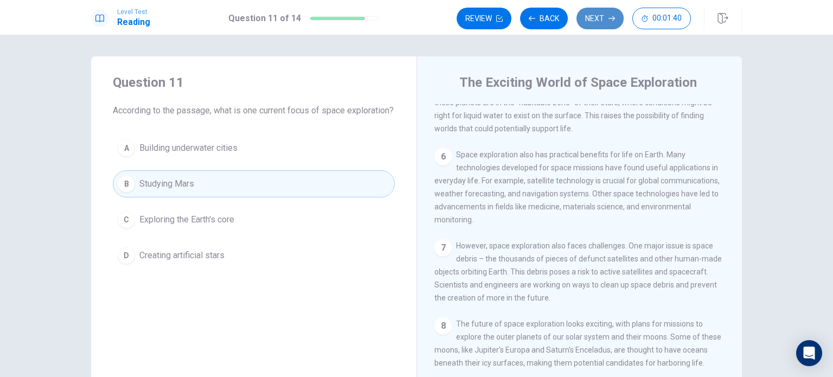
click at [605, 11] on button "Next" at bounding box center [600, 19] width 47 height 22
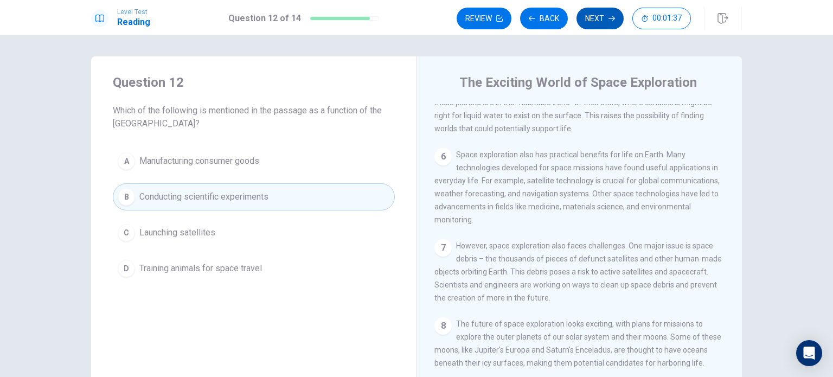
click at [607, 11] on button "Next" at bounding box center [600, 19] width 47 height 22
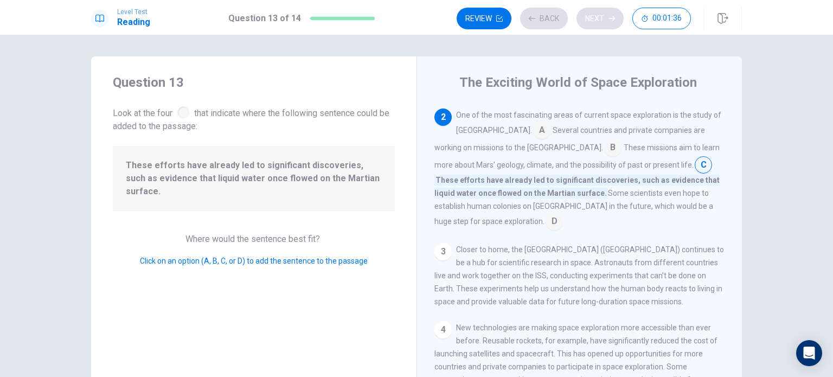
scroll to position [80, 0]
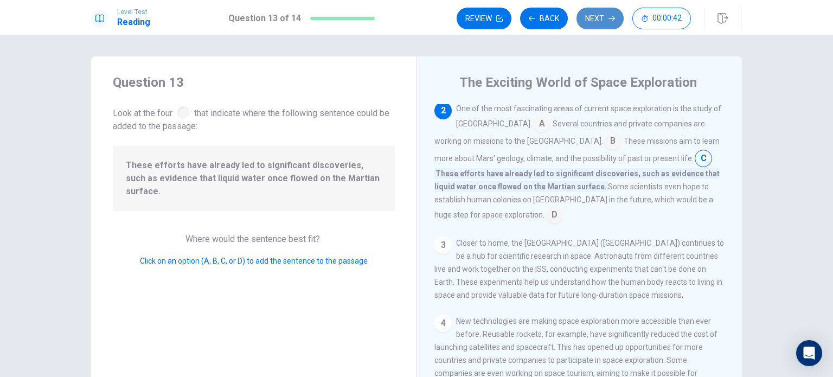
click at [601, 13] on button "Next" at bounding box center [600, 19] width 47 height 22
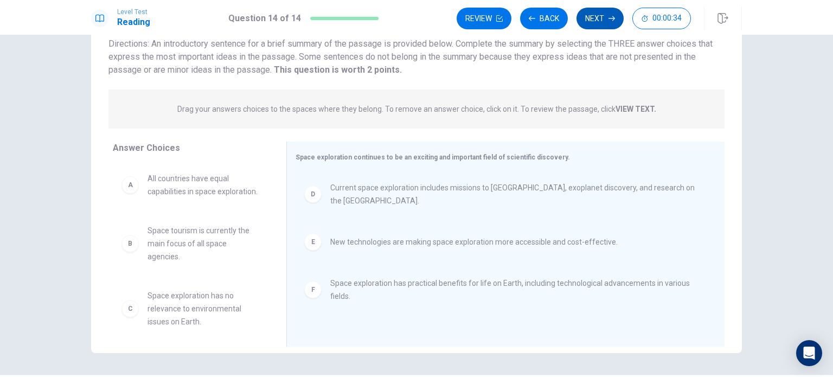
click at [604, 18] on button "Next" at bounding box center [600, 19] width 47 height 22
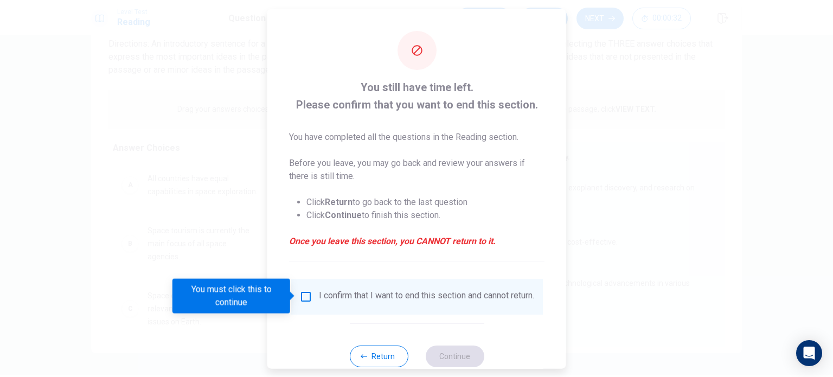
click at [304, 297] on input "You must click this to continue" at bounding box center [305, 296] width 13 height 13
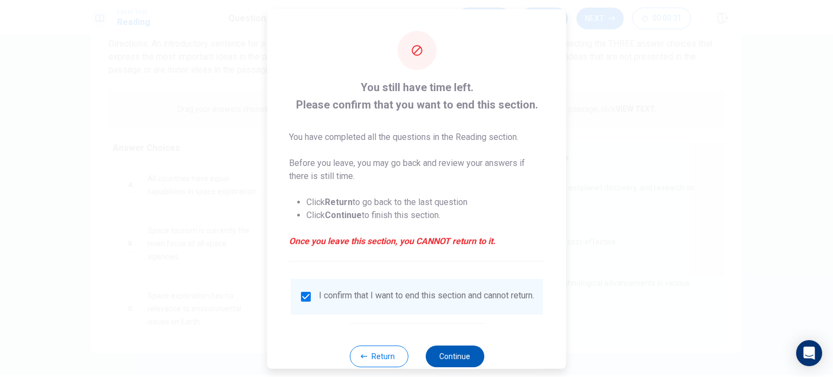
click at [452, 357] on button "Continue" at bounding box center [454, 356] width 59 height 22
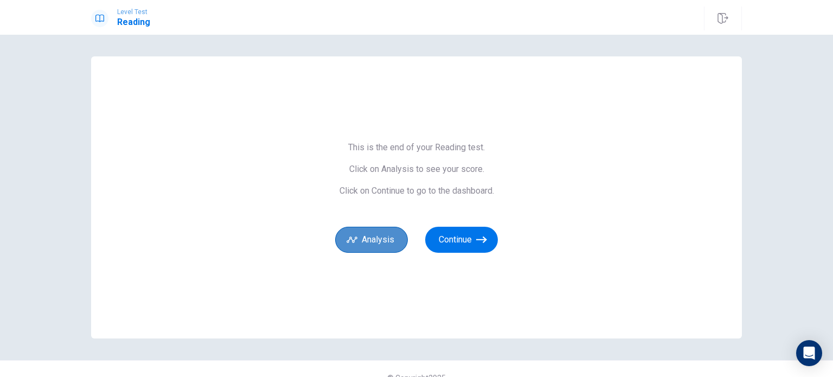
click at [380, 249] on button "Analysis" at bounding box center [371, 240] width 73 height 26
